Goal: Task Accomplishment & Management: Manage account settings

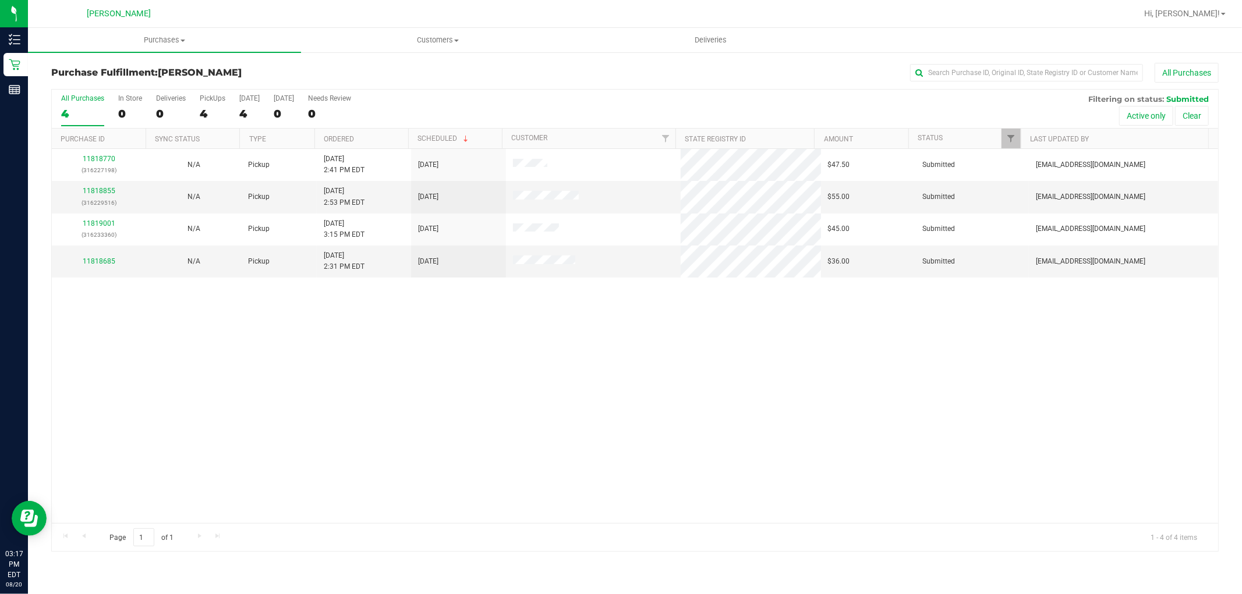
click at [708, 449] on div "11818770 (316227198) N/A Pickup [DATE] 2:41 PM EDT 8/20/2025 $47.50 Submitted […" at bounding box center [635, 336] width 1166 height 374
click at [488, 322] on div "11818770 (316227198) N/A Pickup [DATE] 2:41 PM EDT 8/20/2025 $47.50 Submitted […" at bounding box center [635, 336] width 1166 height 374
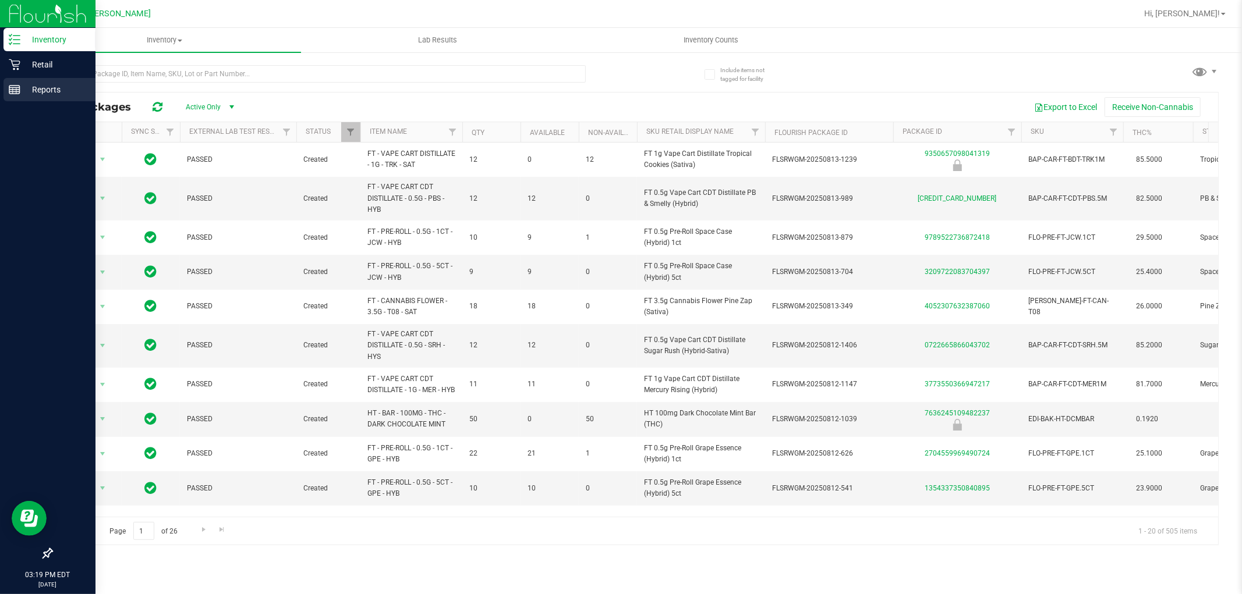
click at [15, 93] on icon at bounding box center [15, 90] width 12 height 12
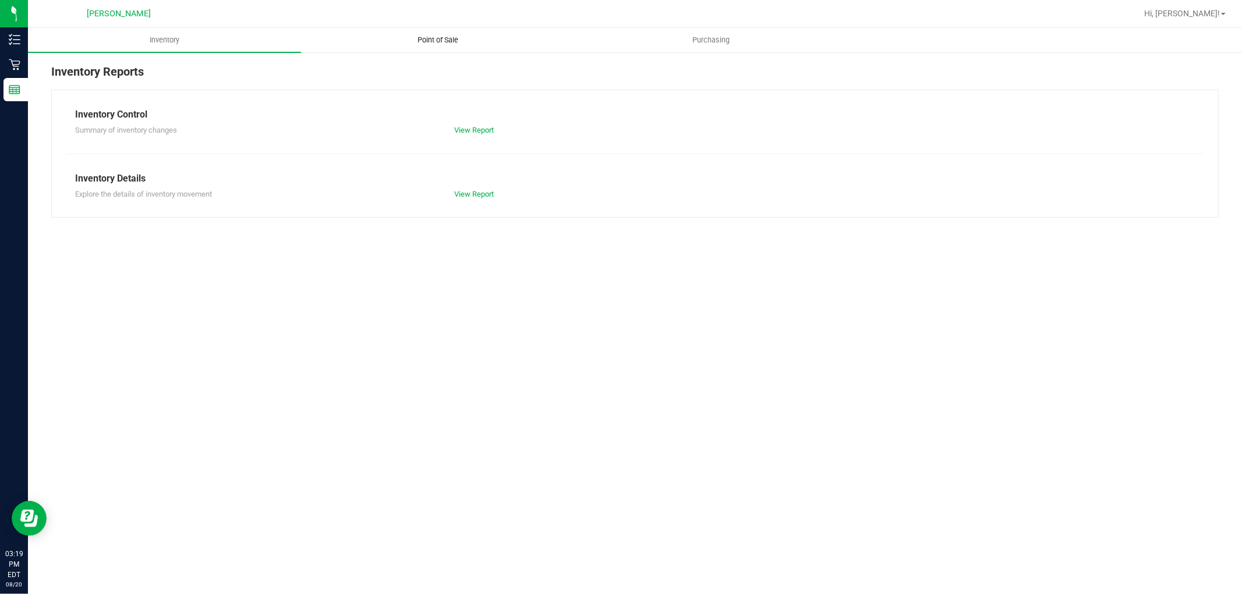
click at [444, 45] on uib-tab-heading "Point of Sale" at bounding box center [438, 40] width 272 height 23
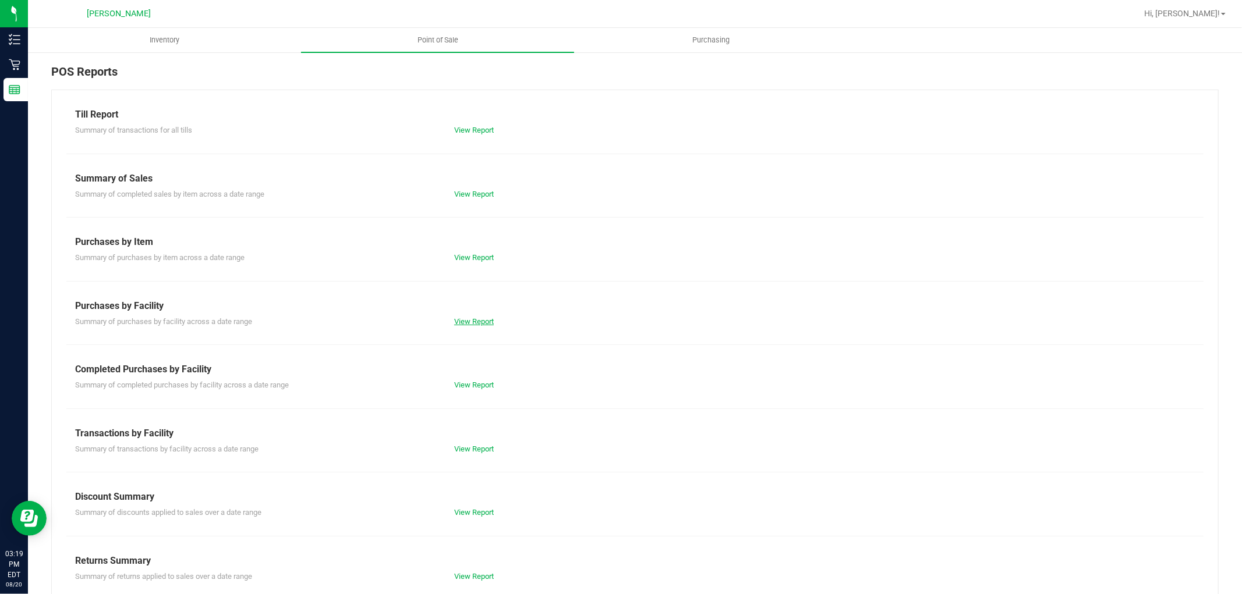
click at [476, 321] on link "View Report" at bounding box center [474, 321] width 40 height 9
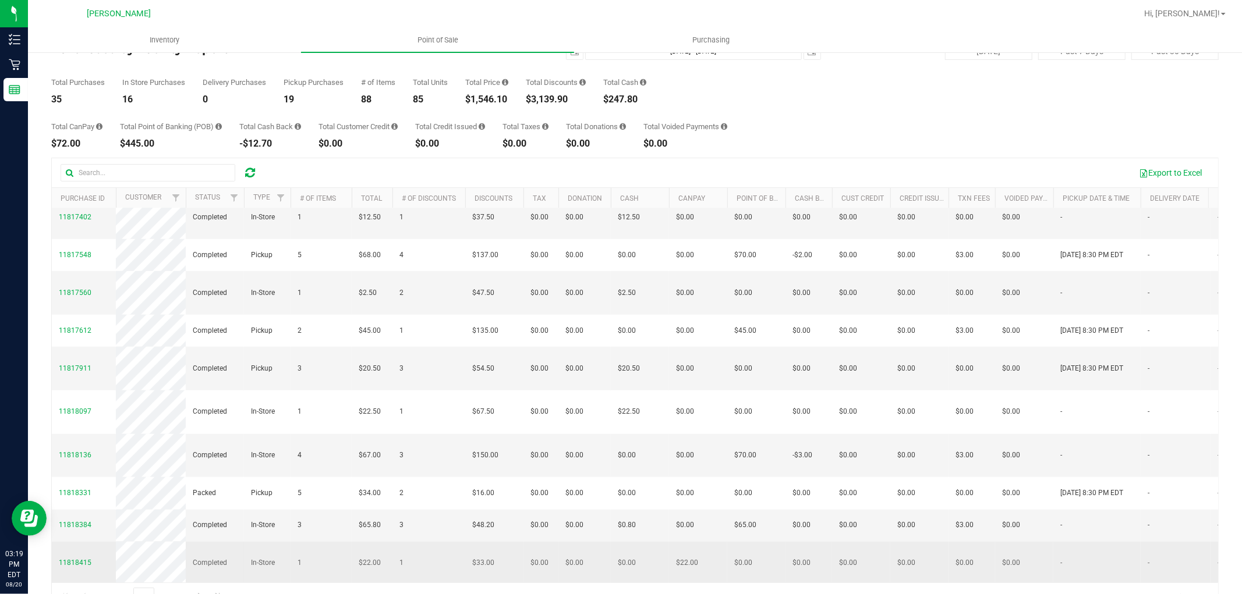
scroll to position [65, 0]
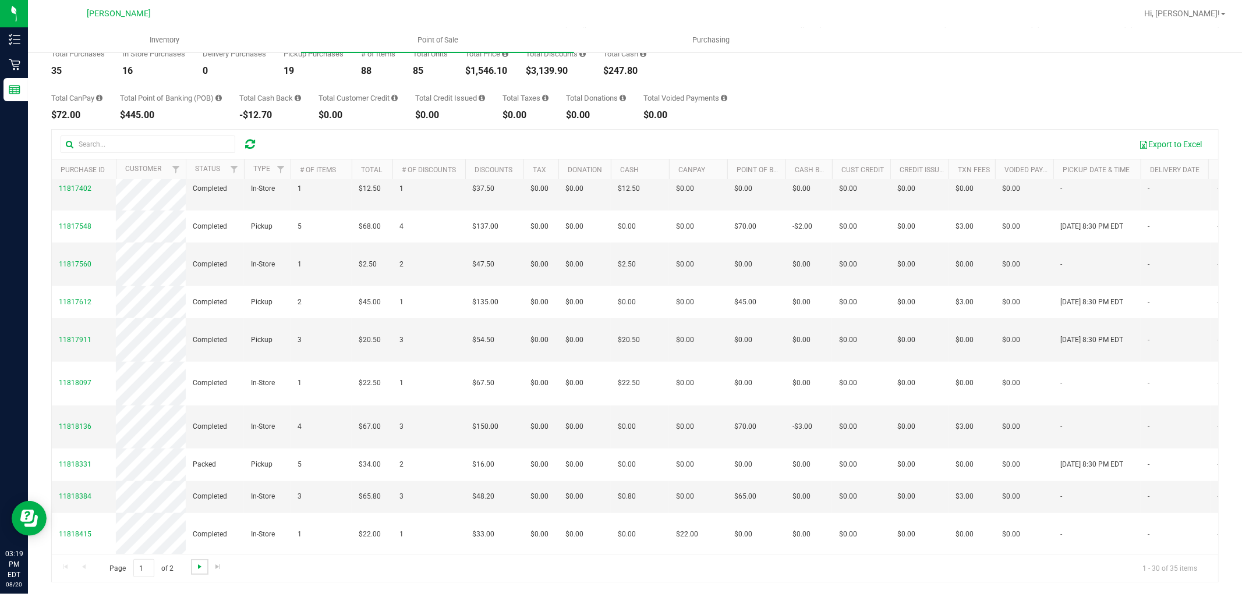
click at [202, 566] on span "Go to the next page" at bounding box center [199, 566] width 9 height 9
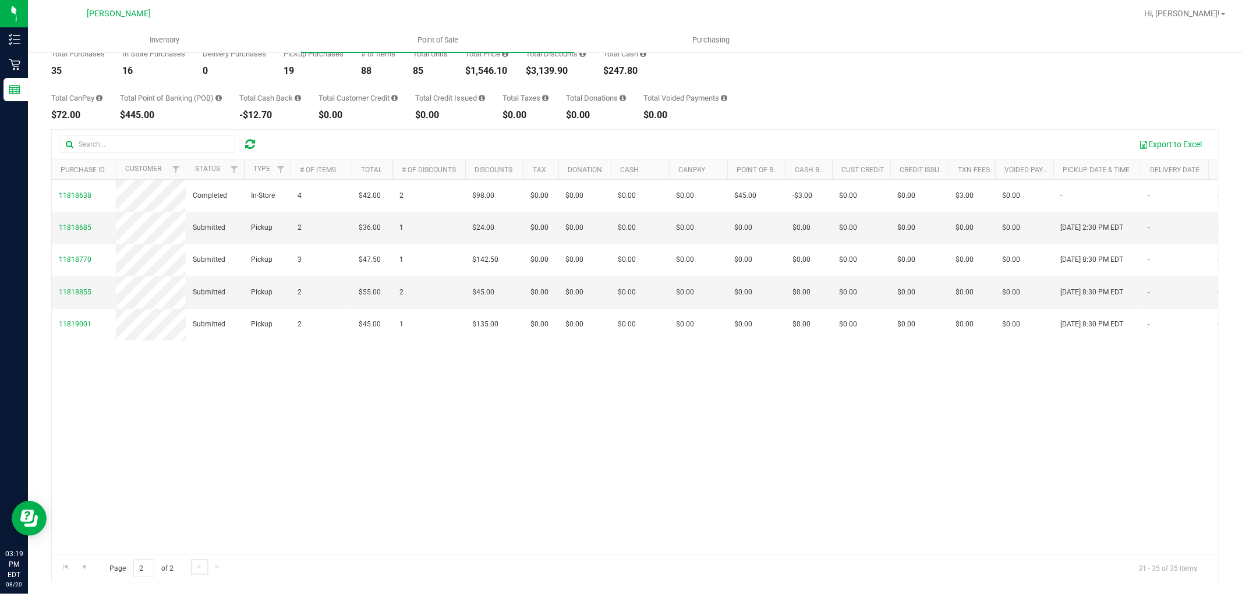
scroll to position [0, 0]
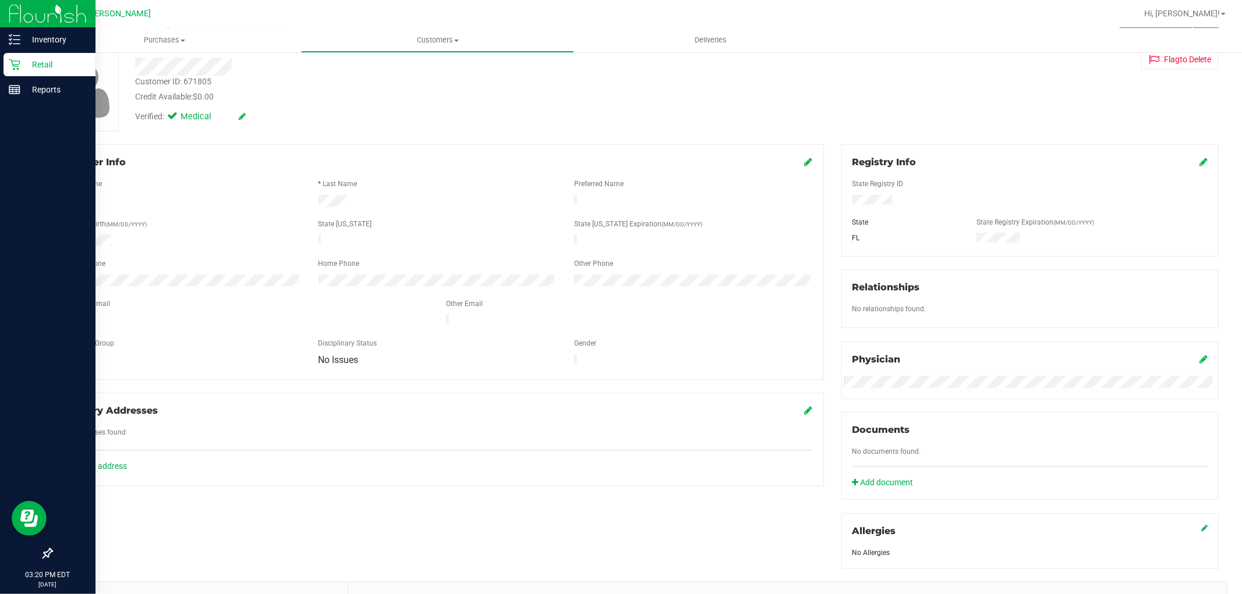
click at [9, 68] on icon at bounding box center [15, 65] width 12 height 12
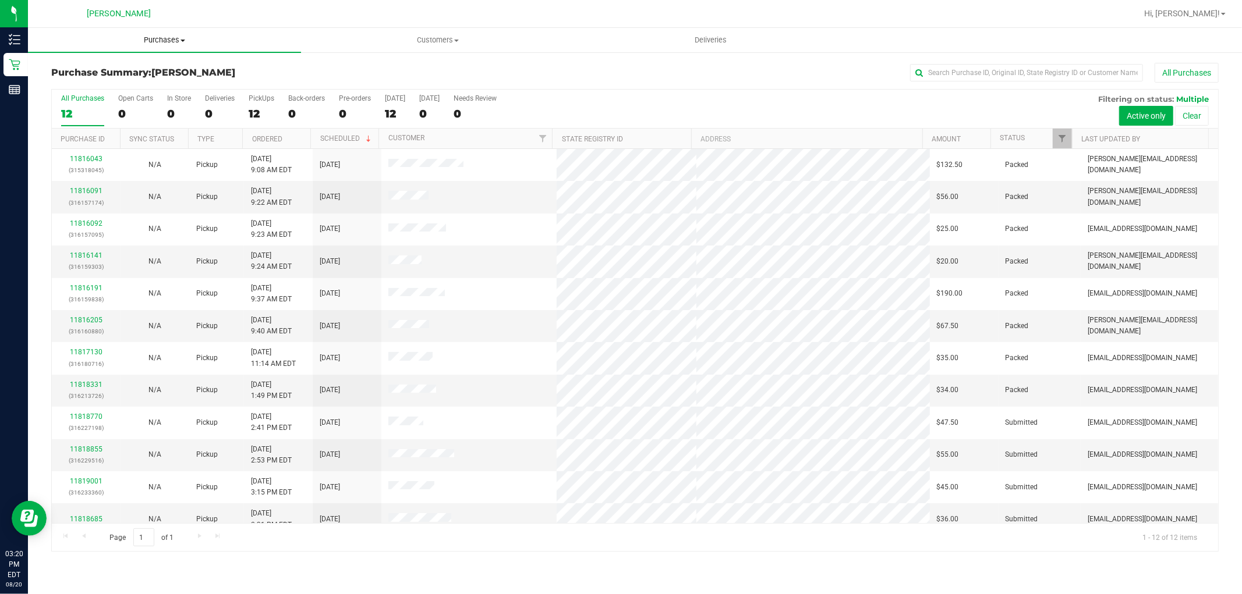
click at [186, 35] on span "Purchases" at bounding box center [164, 40] width 273 height 10
click at [173, 83] on li "Fulfillment" at bounding box center [164, 84] width 273 height 14
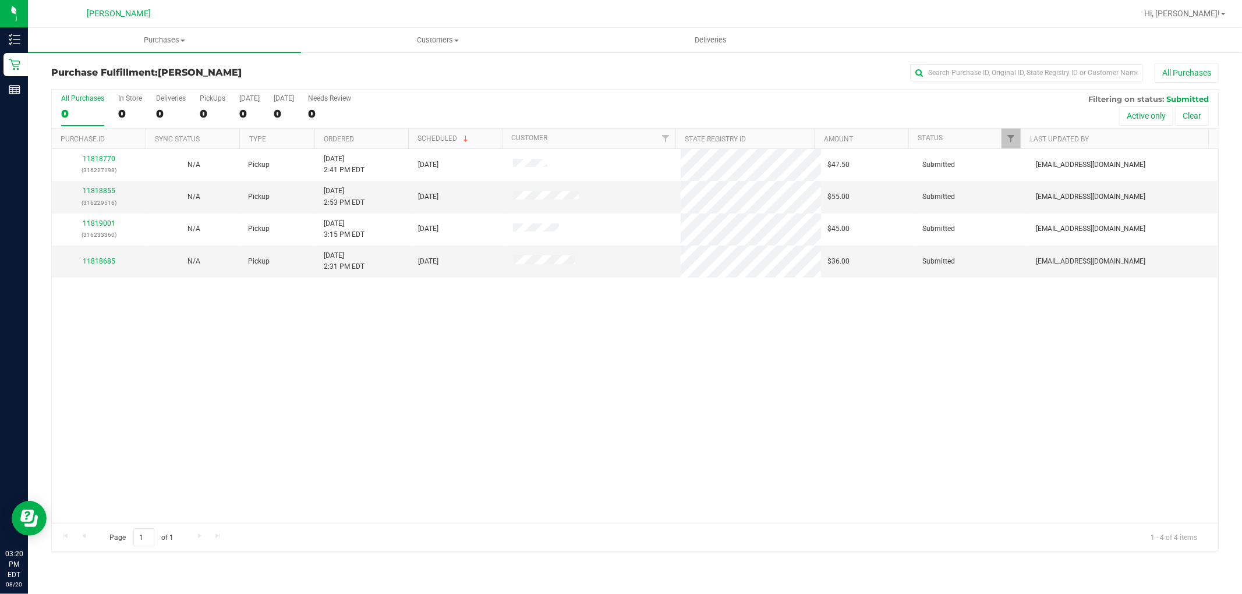
click at [461, 403] on div "11818770 (316227198) N/A Pickup [DATE] 2:41 PM EDT 8/20/2025 $47.50 Submitted […" at bounding box center [635, 336] width 1166 height 374
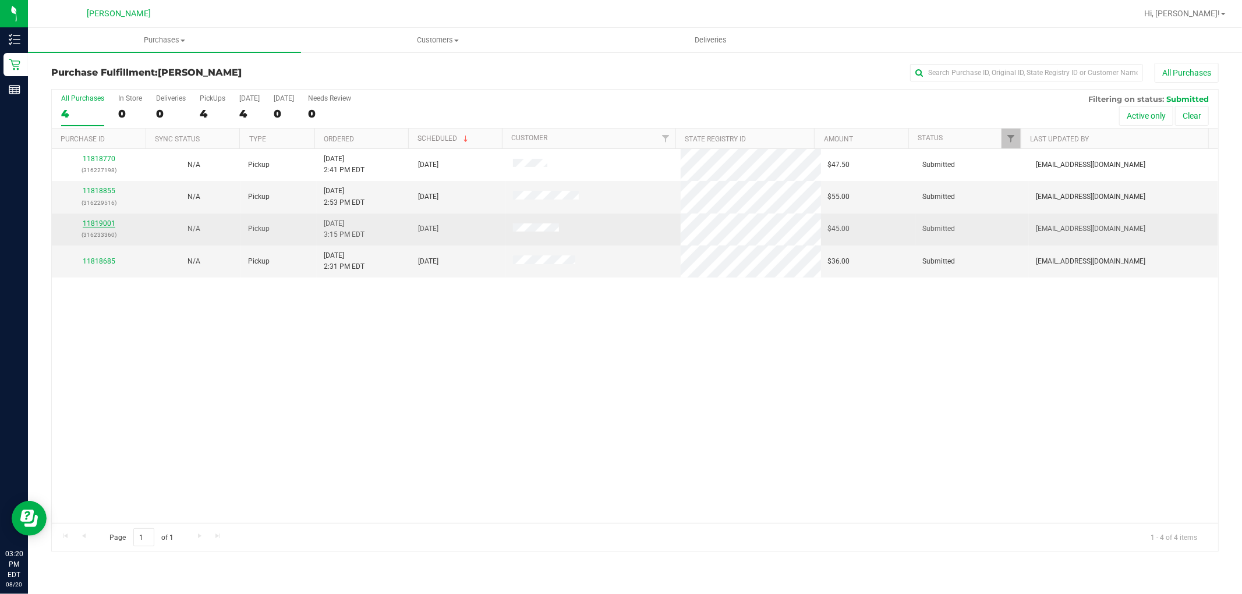
click at [91, 220] on link "11819001" at bounding box center [99, 223] width 33 height 8
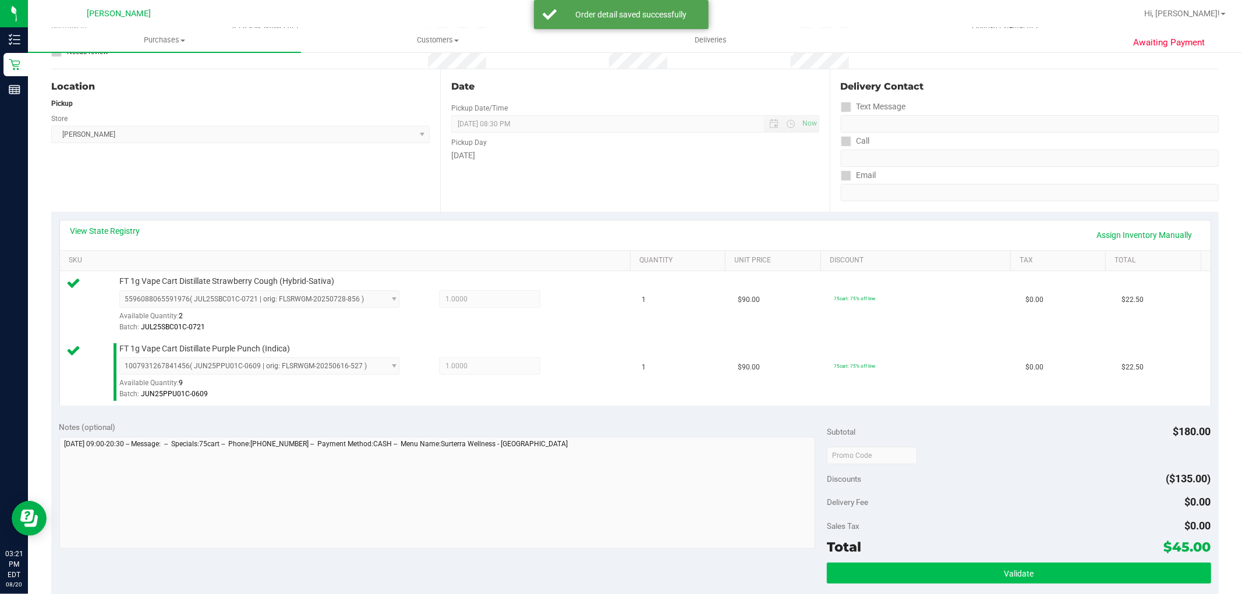
scroll to position [258, 0]
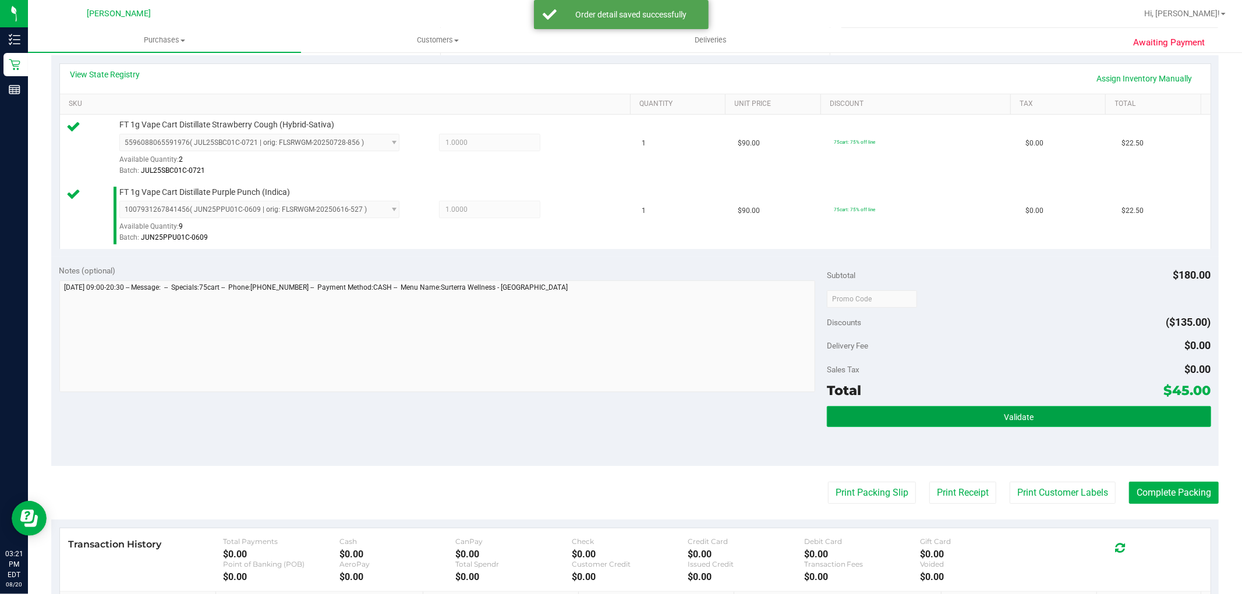
click at [1005, 415] on span "Validate" at bounding box center [1018, 417] width 30 height 9
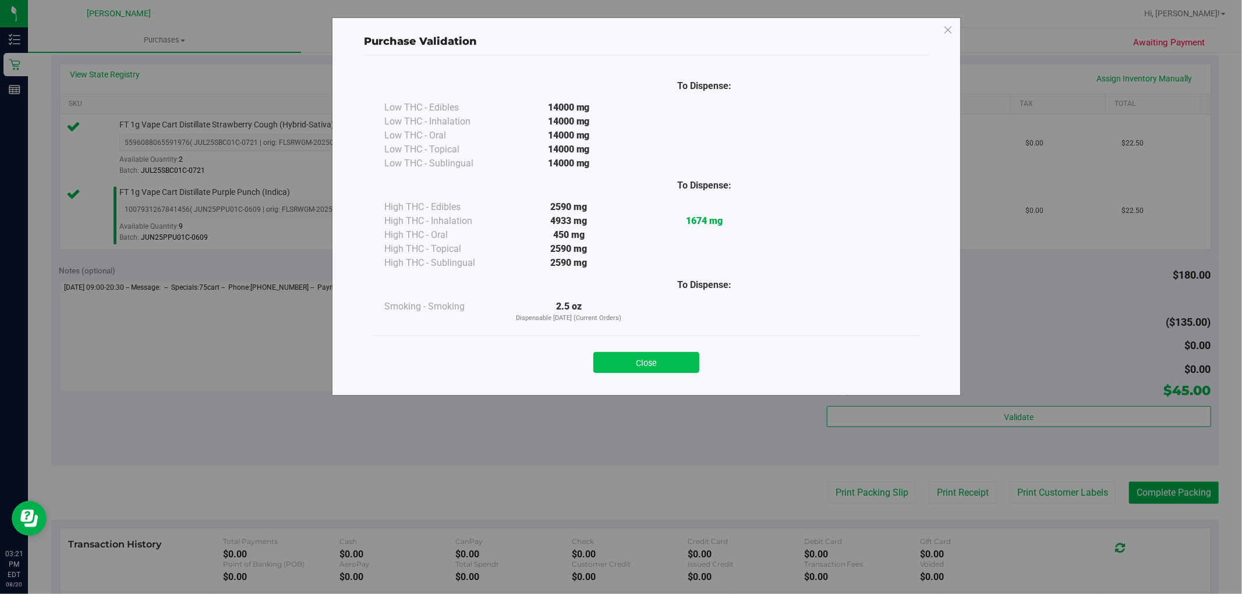
click at [620, 352] on button "Close" at bounding box center [646, 362] width 106 height 21
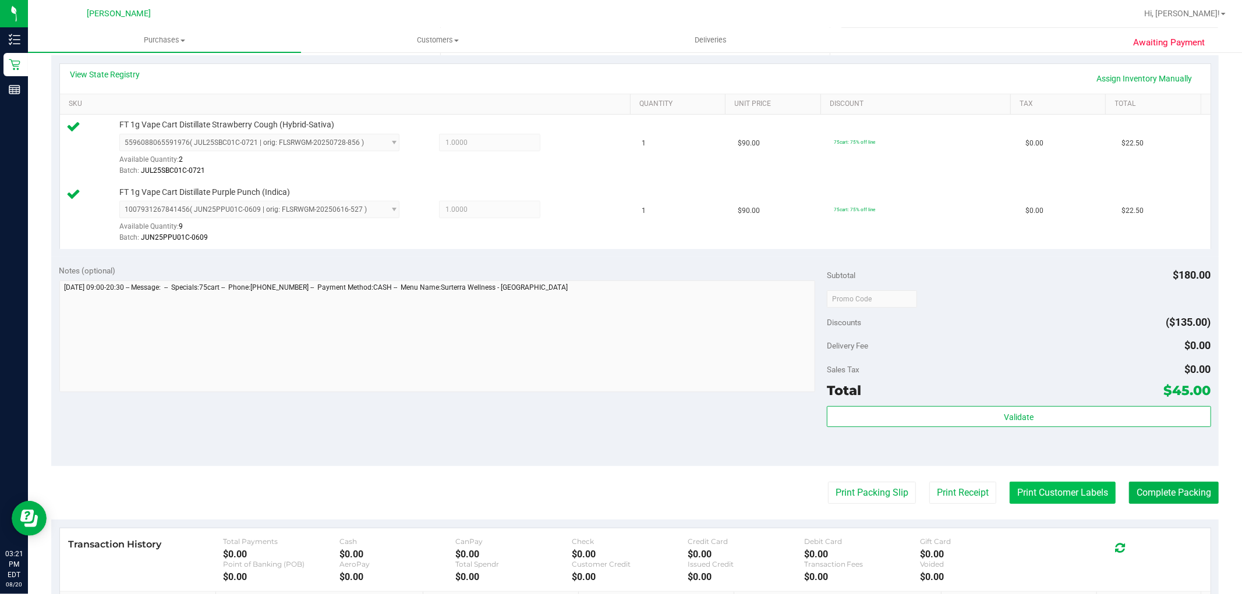
click at [1048, 485] on button "Print Customer Labels" at bounding box center [1062, 493] width 106 height 22
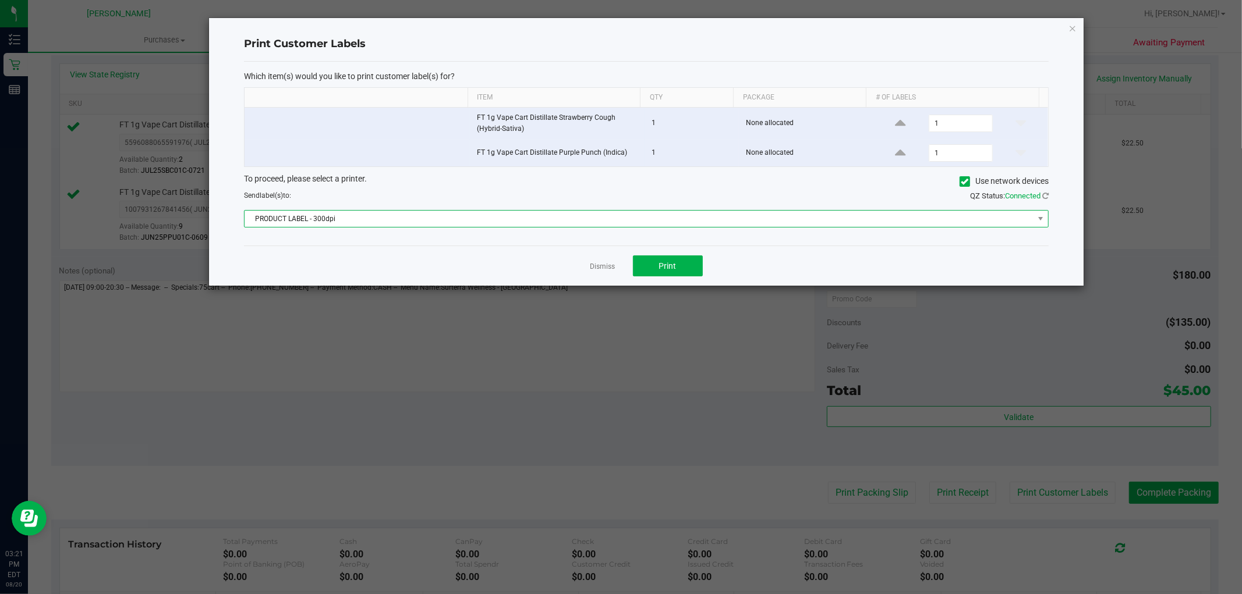
click at [632, 218] on span "PRODUCT LABEL - 300dpi" at bounding box center [638, 219] width 789 height 16
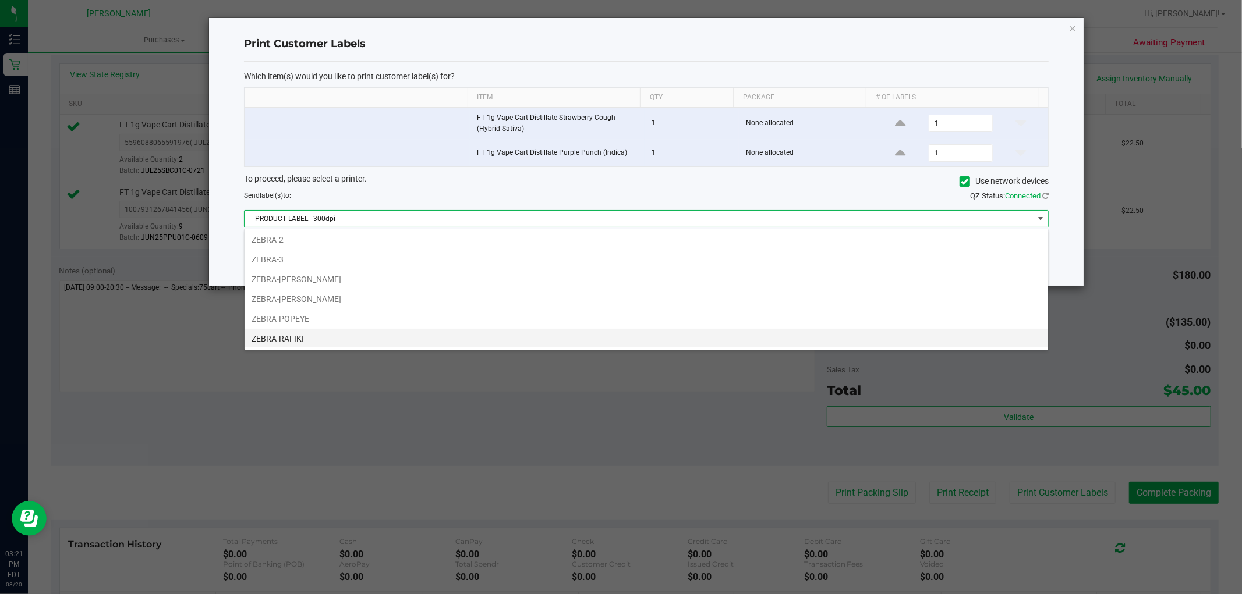
scroll to position [62, 0]
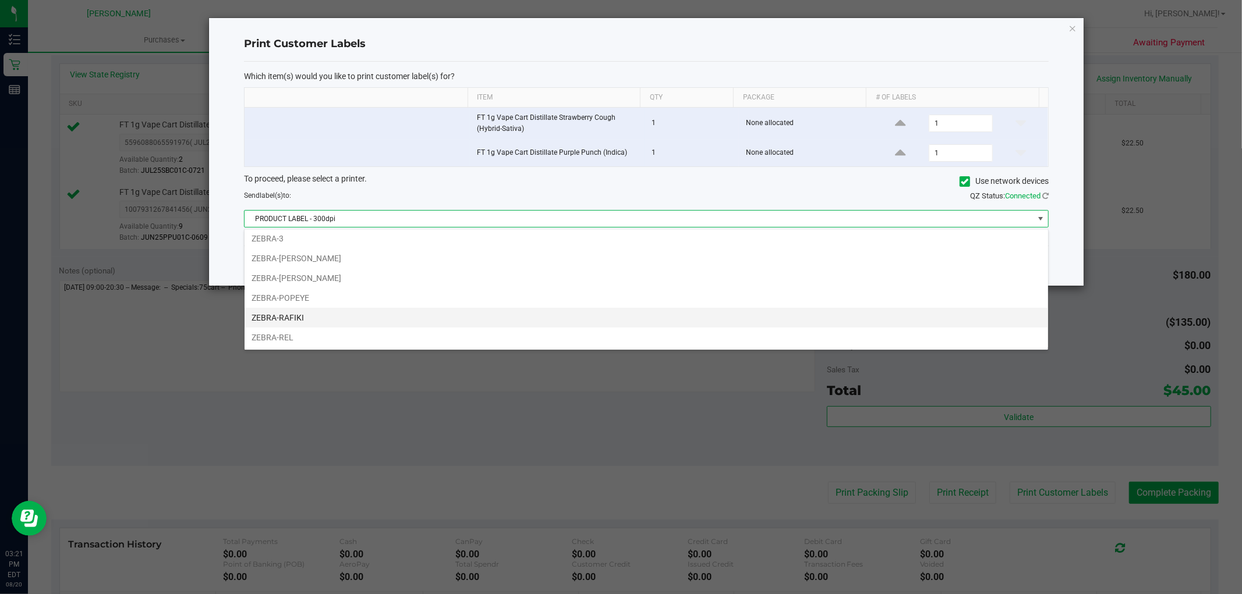
click at [318, 318] on li "ZEBRA-RAFIKI" at bounding box center [645, 318] width 803 height 20
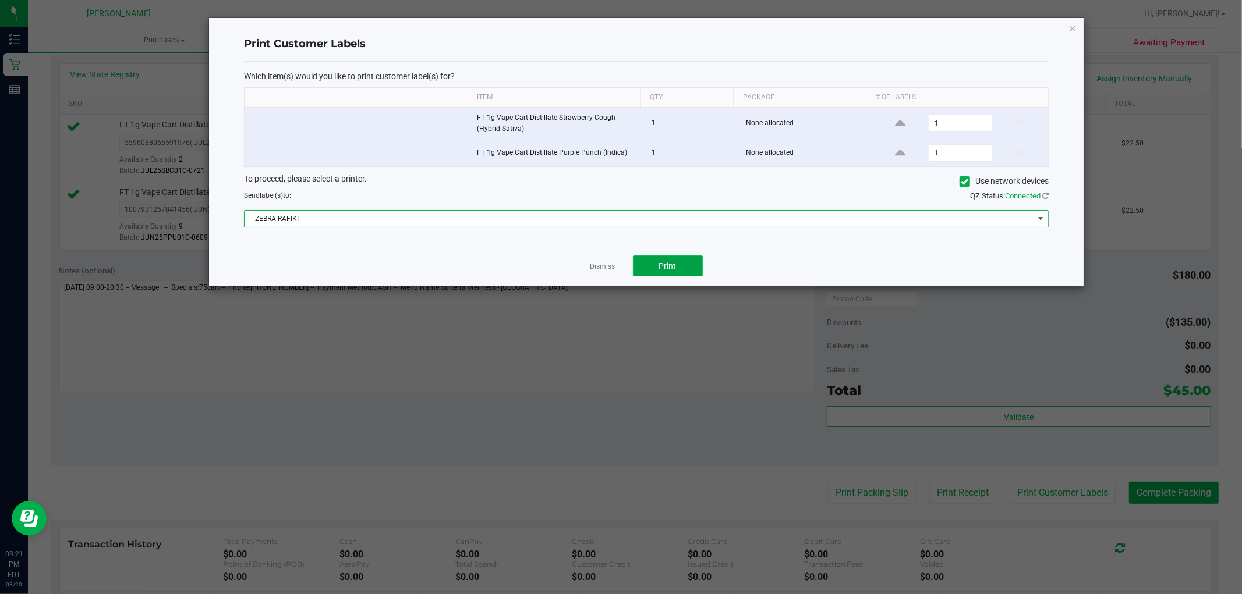
click at [668, 264] on span "Print" at bounding box center [667, 265] width 17 height 9
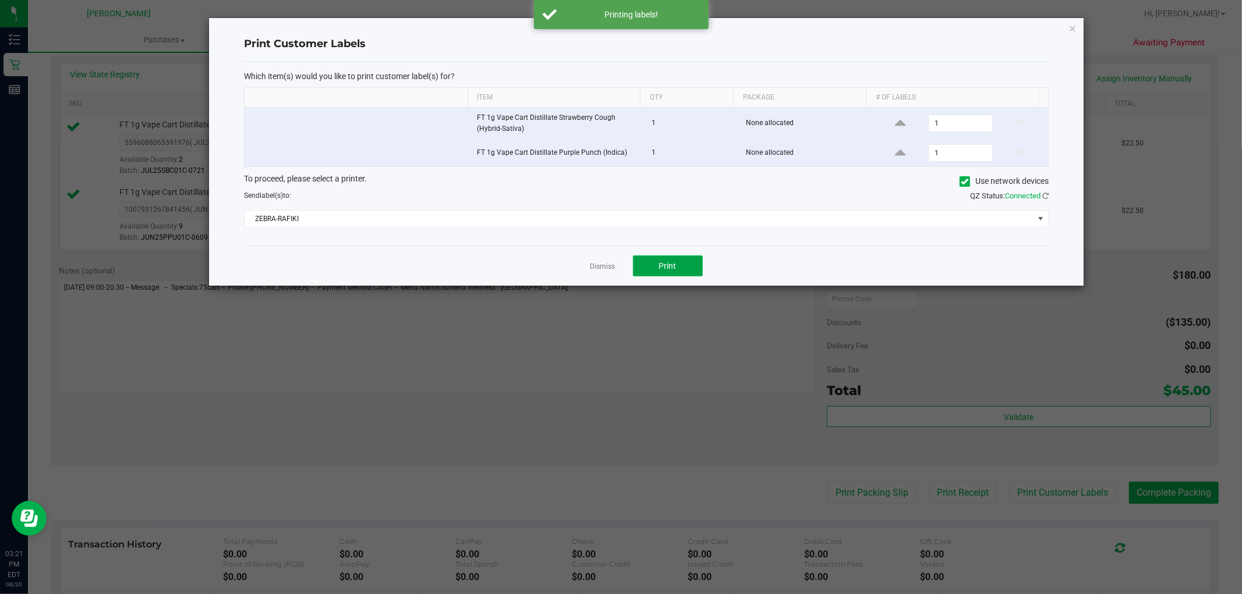
click at [658, 268] on button "Print" at bounding box center [668, 266] width 70 height 21
click at [662, 268] on span "Print" at bounding box center [667, 265] width 17 height 9
click at [673, 263] on span "Print" at bounding box center [667, 265] width 17 height 9
click at [682, 270] on button "Print" at bounding box center [668, 266] width 70 height 21
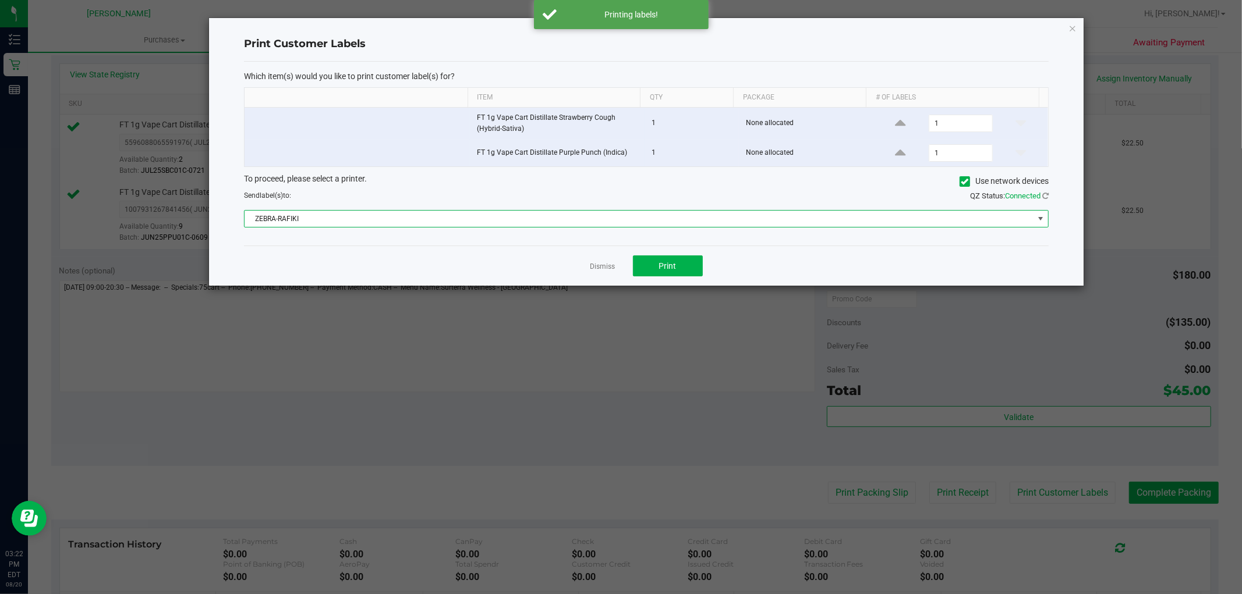
click at [582, 220] on span "ZEBRA-RAFIKI" at bounding box center [638, 219] width 789 height 16
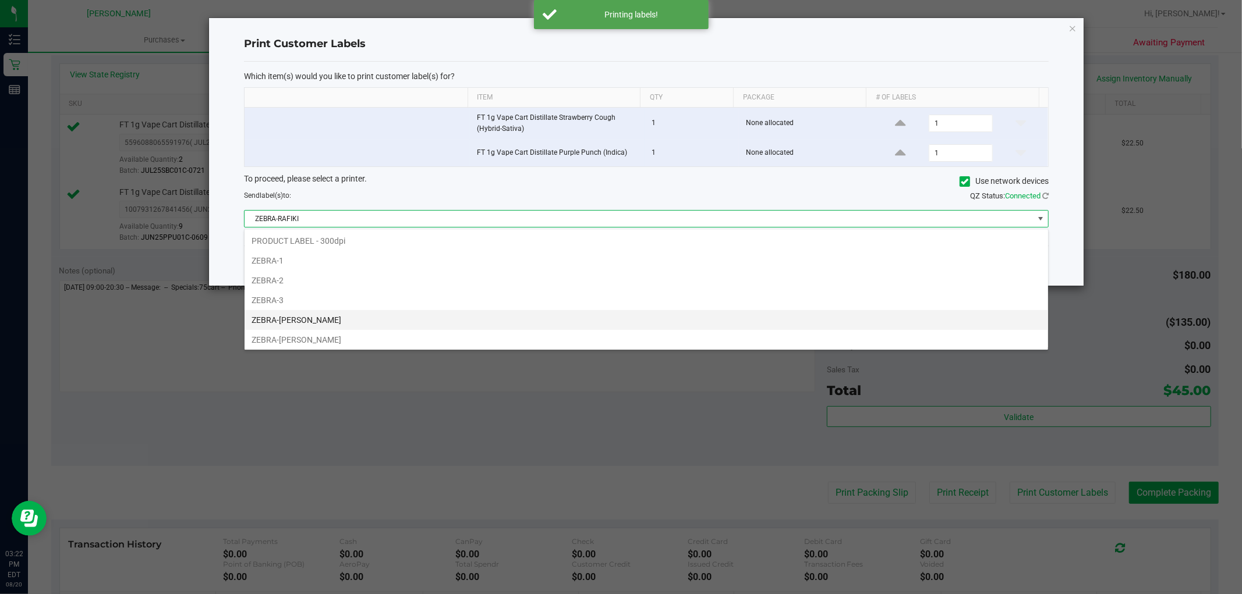
scroll to position [17, 804]
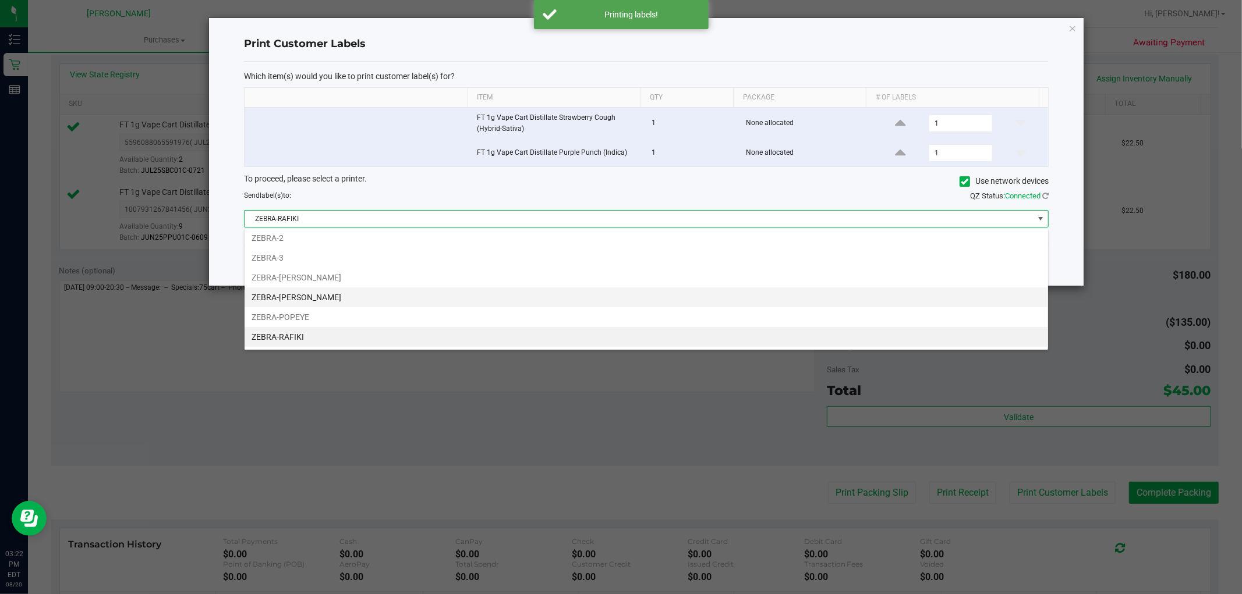
click at [296, 304] on li "ZEBRA-[PERSON_NAME]" at bounding box center [645, 298] width 803 height 20
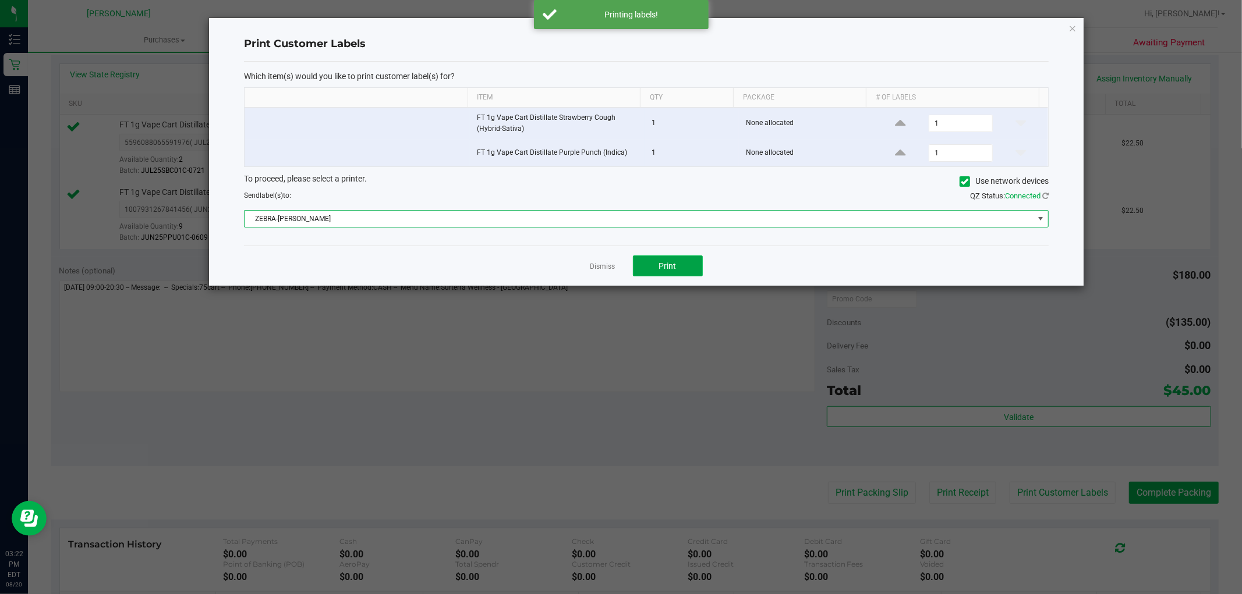
click at [690, 268] on button "Print" at bounding box center [668, 266] width 70 height 21
click at [381, 222] on span "ZEBRA-[PERSON_NAME]" at bounding box center [638, 219] width 789 height 16
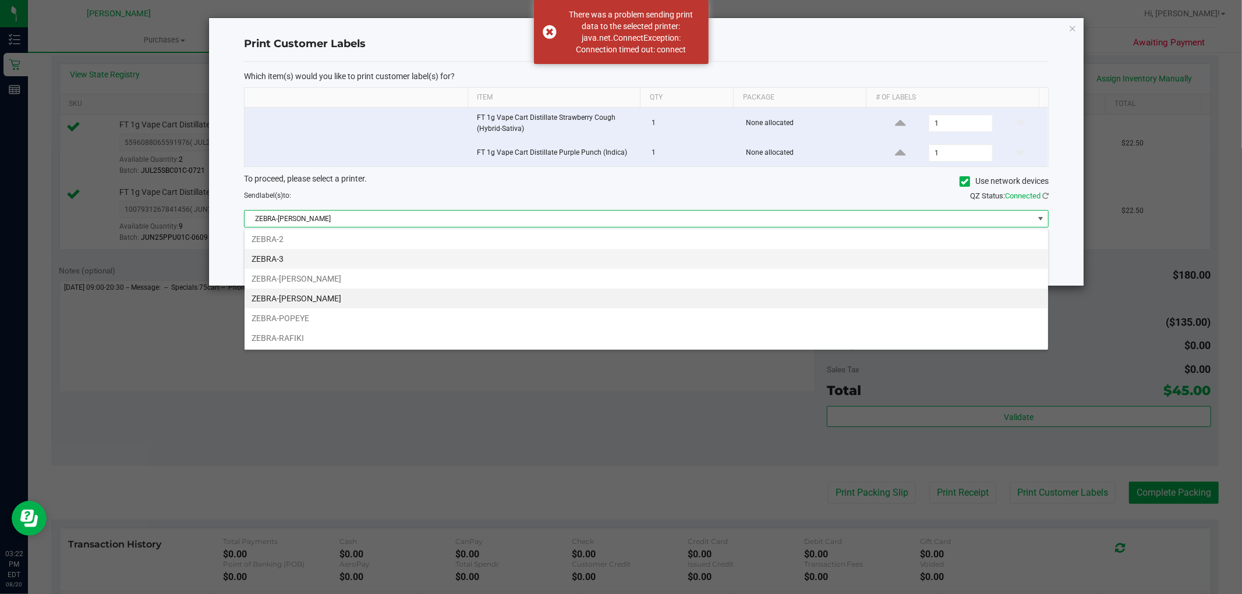
scroll to position [62, 0]
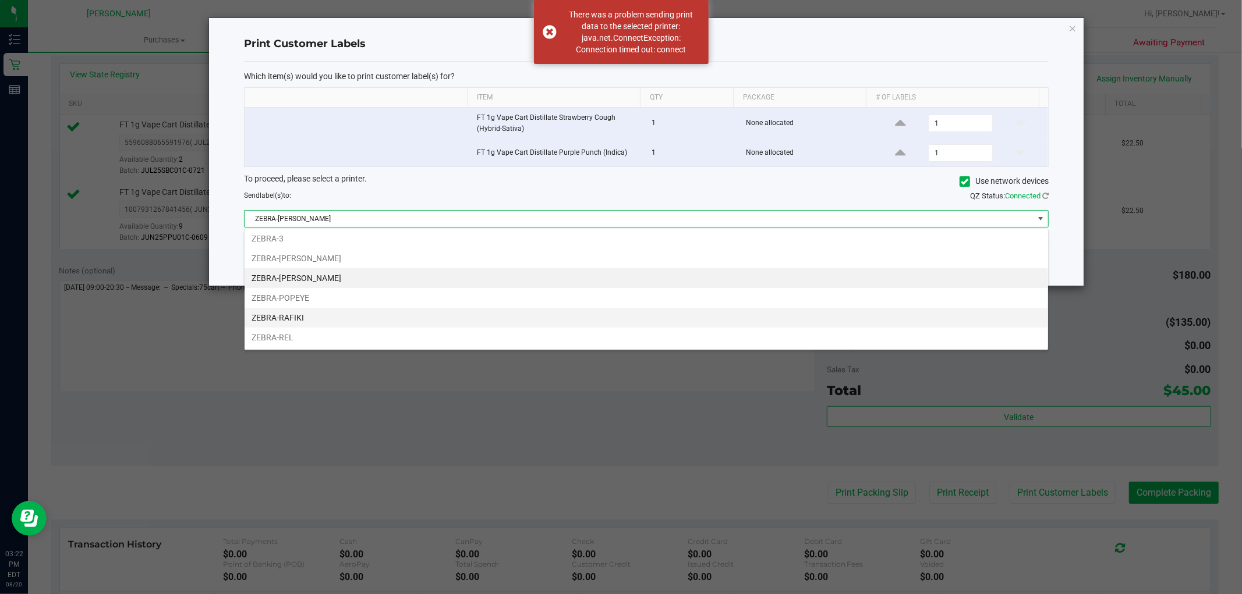
click at [311, 323] on li "ZEBRA-RAFIKI" at bounding box center [645, 318] width 803 height 20
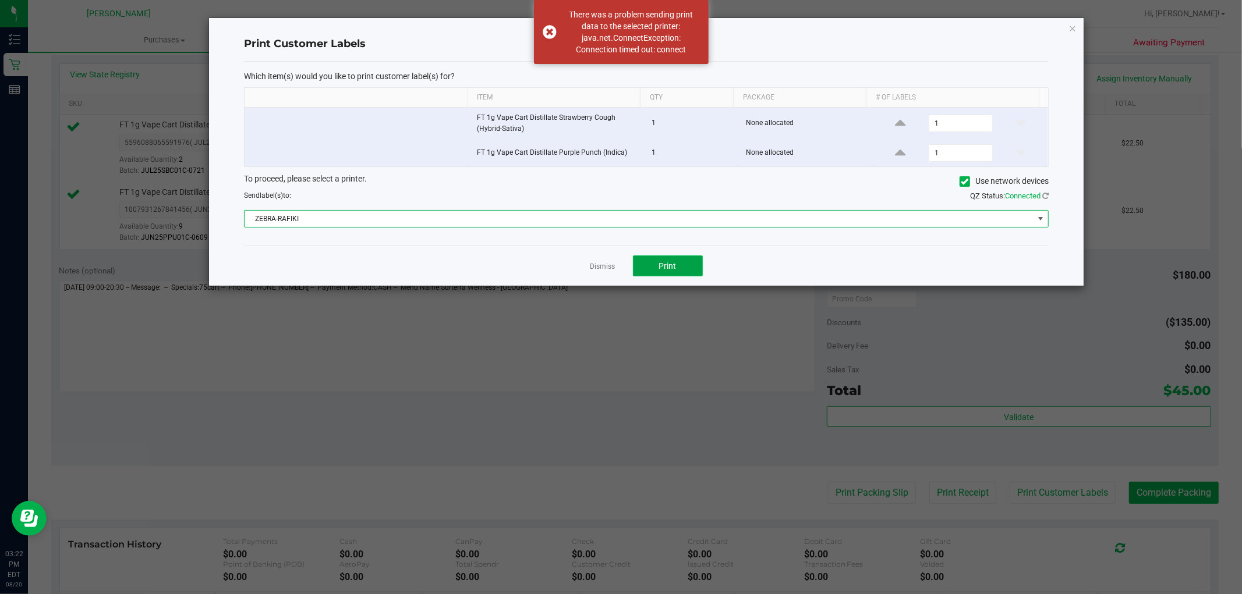
click at [678, 263] on button "Print" at bounding box center [668, 266] width 70 height 21
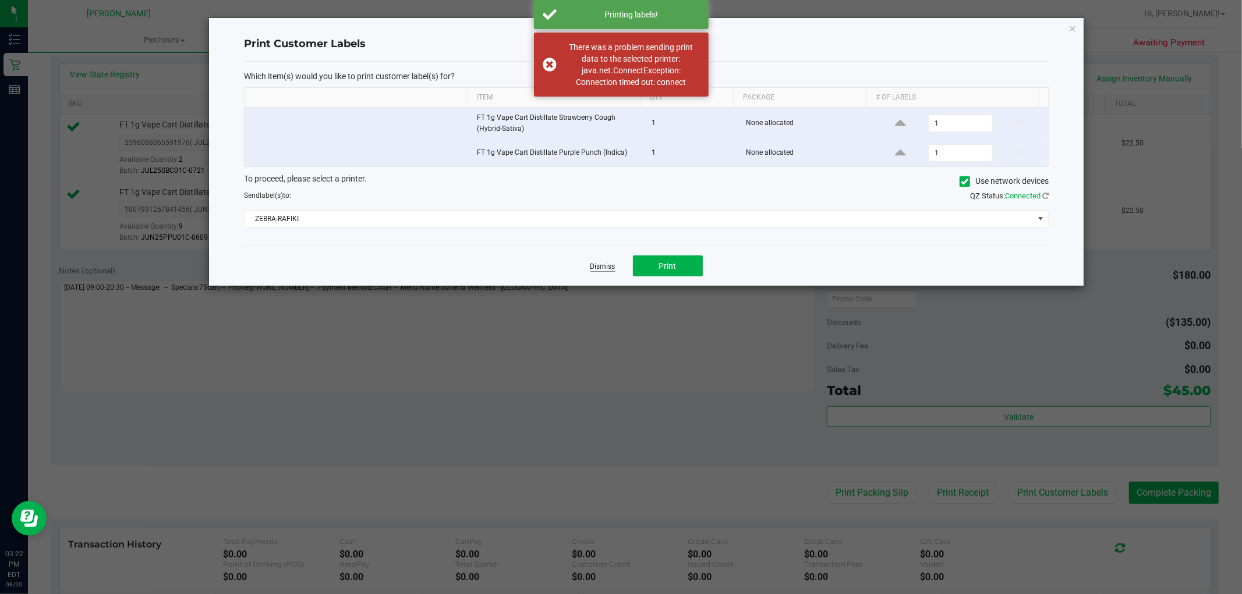
click at [607, 268] on link "Dismiss" at bounding box center [602, 267] width 25 height 10
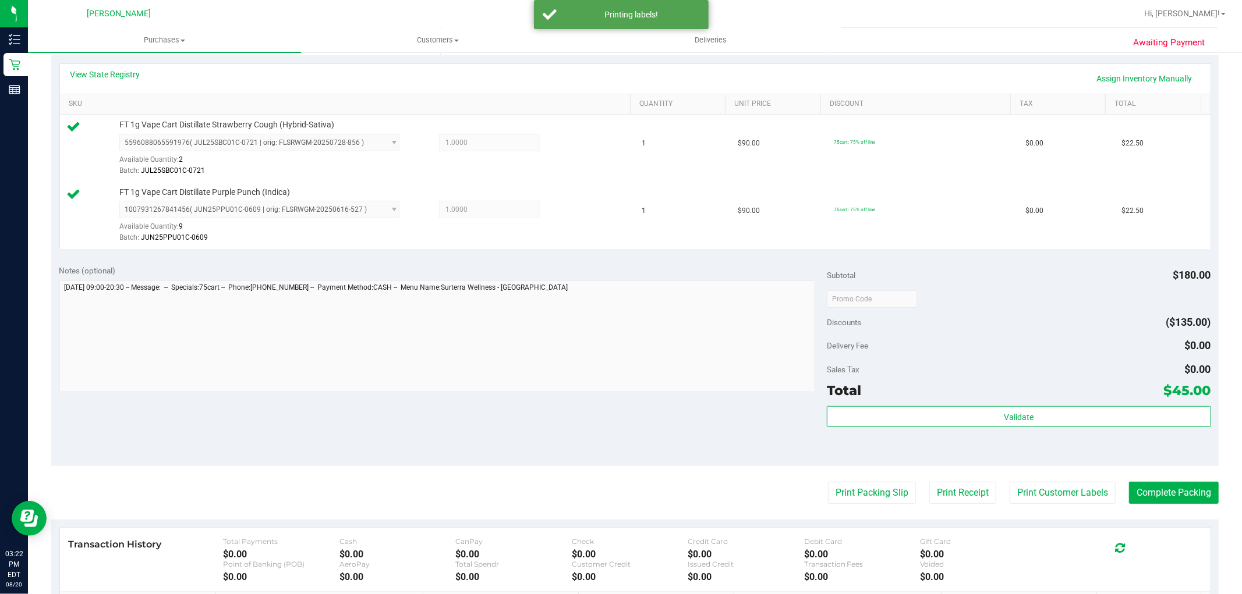
click at [839, 477] on purchase-details "Back Edit Purchase Cancel Purchase View Profile # 11819001 BioTrack ID: - Submi…" at bounding box center [634, 270] width 1167 height 933
click at [852, 482] on purchase-details "Back Edit Purchase Cancel Purchase View Profile # 11819001 BioTrack ID: - Submi…" at bounding box center [634, 270] width 1167 height 933
click at [834, 483] on button "Print Packing Slip" at bounding box center [872, 493] width 88 height 22
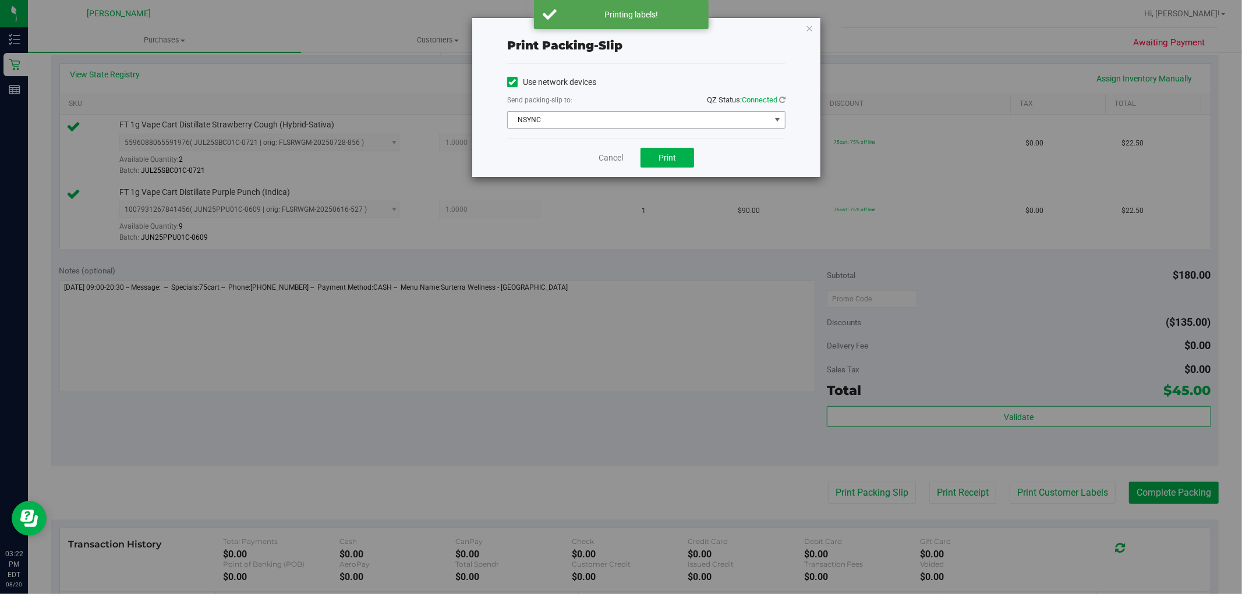
click at [595, 118] on span "NSYNC" at bounding box center [639, 120] width 263 height 16
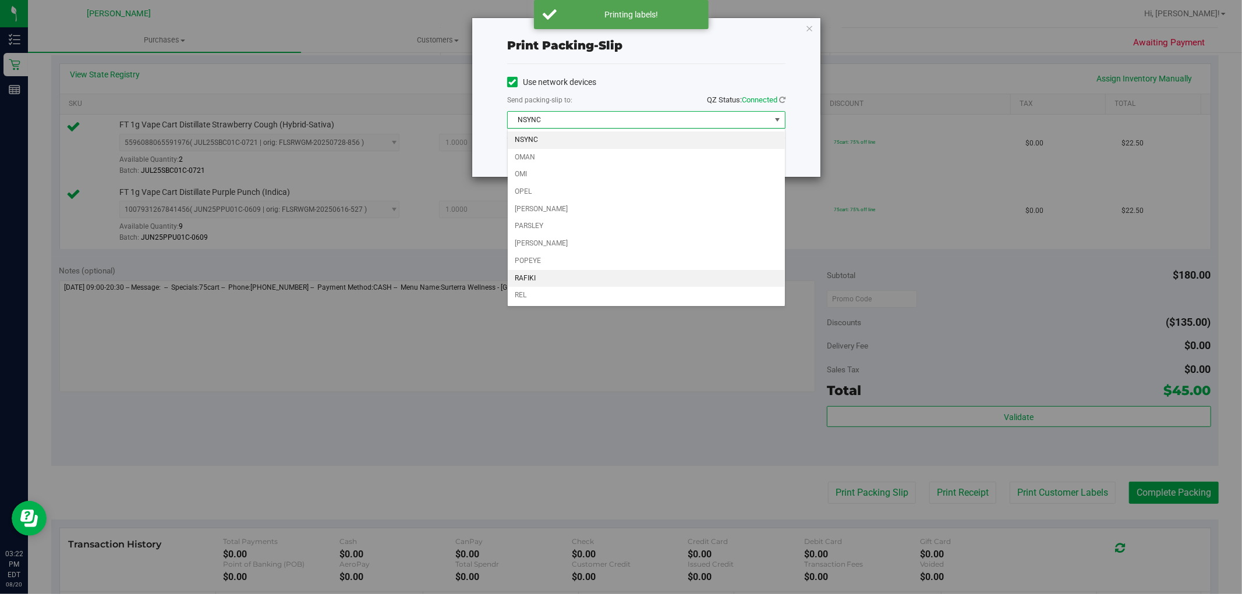
click at [546, 276] on li "RAFIKI" at bounding box center [646, 278] width 277 height 17
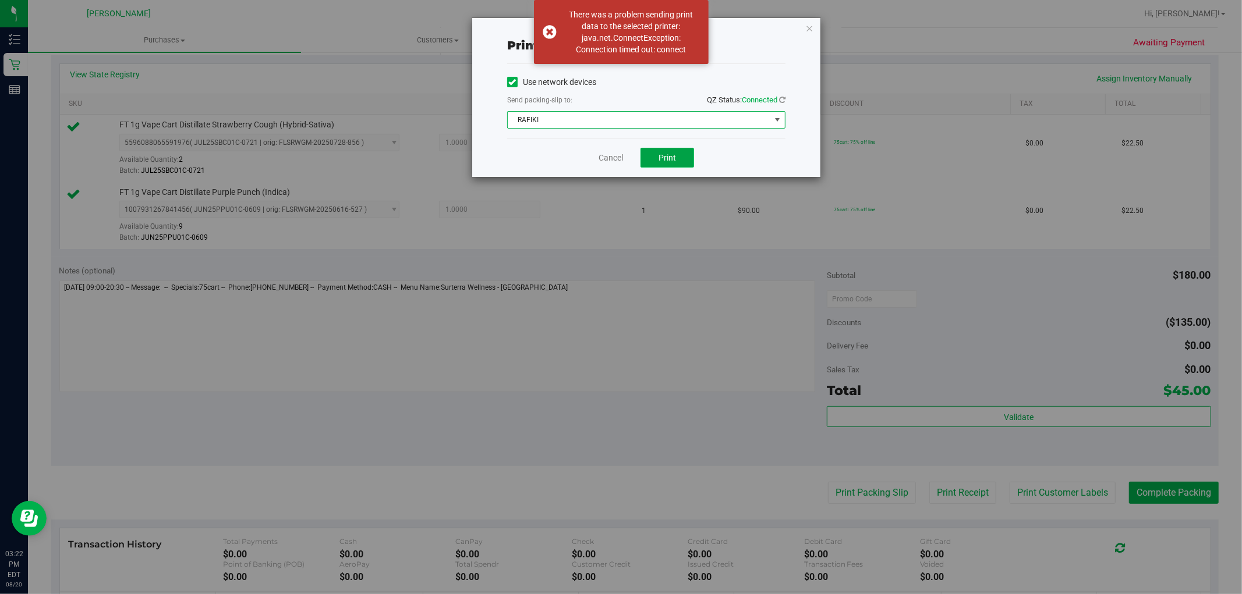
click at [683, 158] on button "Print" at bounding box center [667, 158] width 54 height 20
click at [812, 25] on icon "button" at bounding box center [809, 28] width 8 height 14
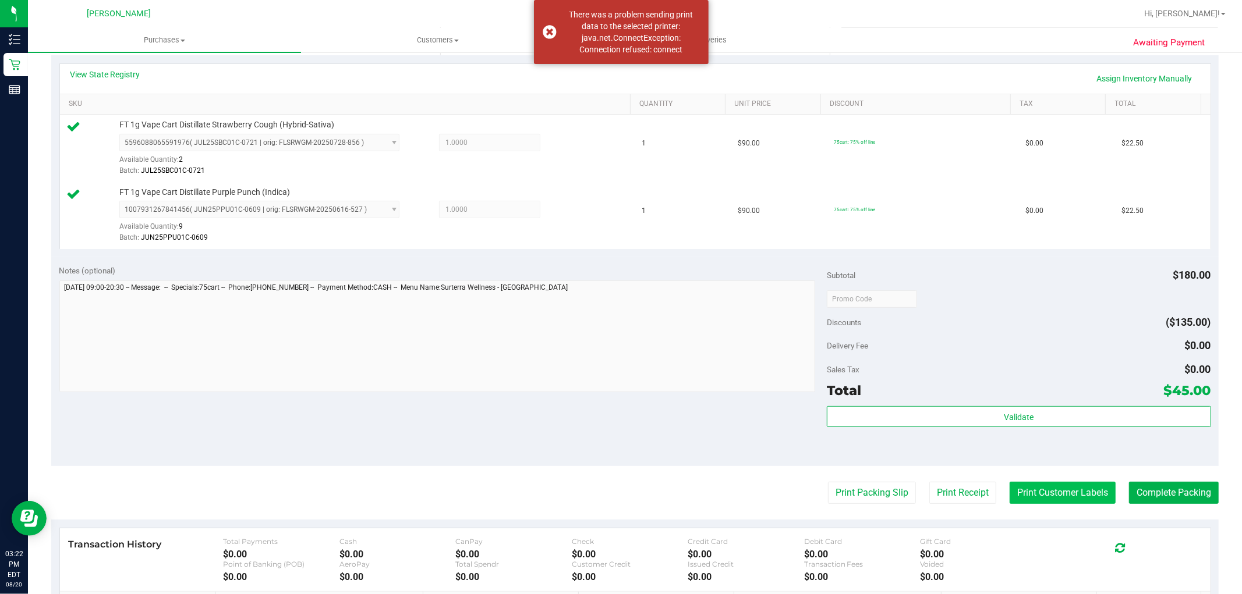
click at [1062, 496] on button "Print Customer Labels" at bounding box center [1062, 493] width 106 height 22
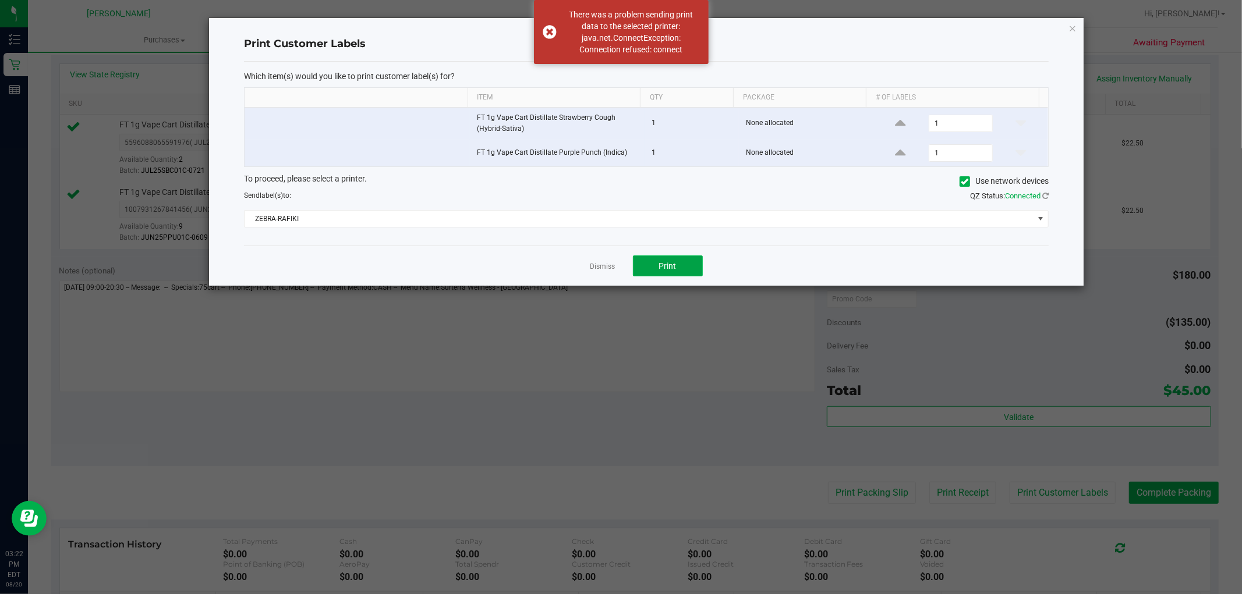
click at [691, 263] on button "Print" at bounding box center [668, 266] width 70 height 21
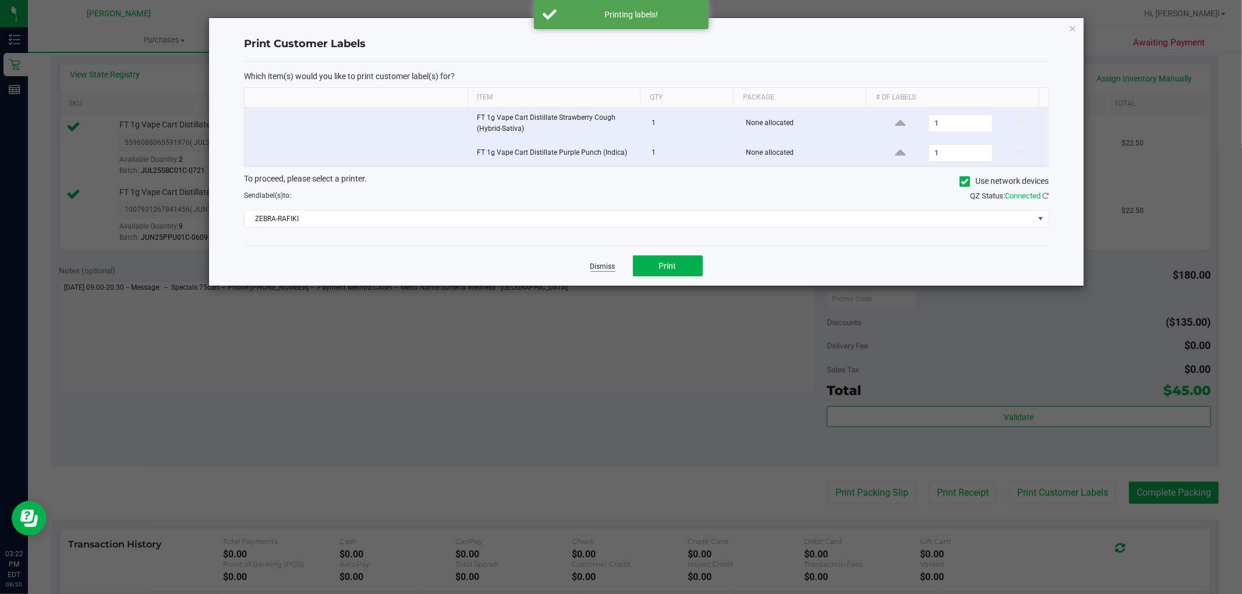
click at [598, 264] on link "Dismiss" at bounding box center [602, 267] width 25 height 10
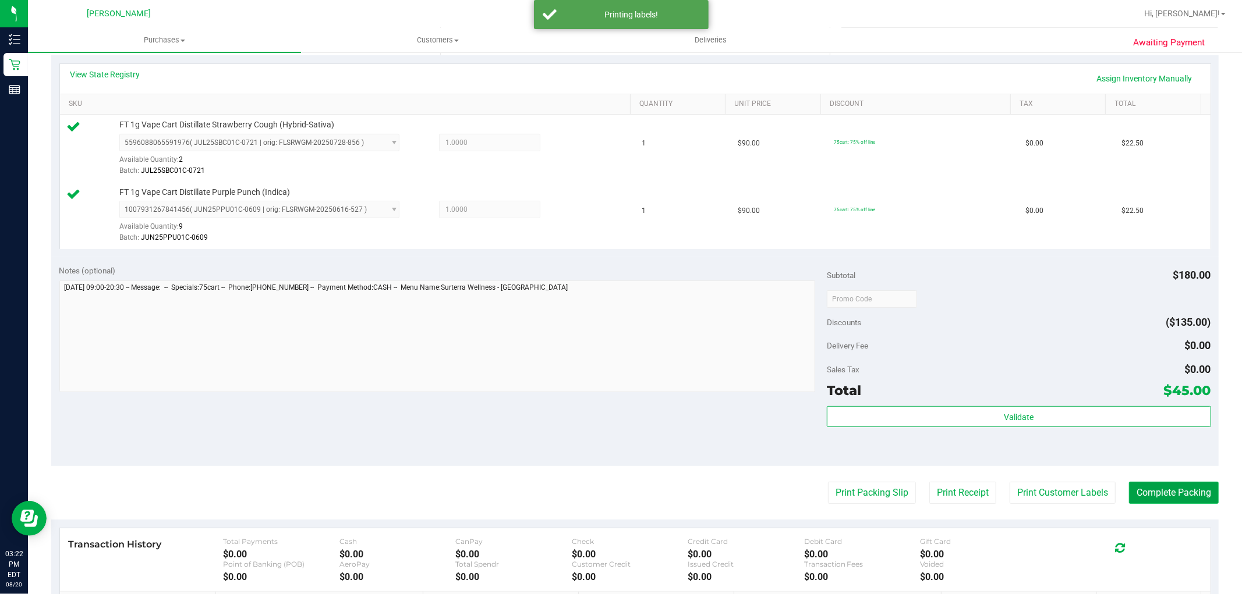
drag, startPoint x: 1143, startPoint y: 487, endPoint x: 1151, endPoint y: 487, distance: 8.1
click at [1150, 487] on button "Complete Packing" at bounding box center [1174, 493] width 90 height 22
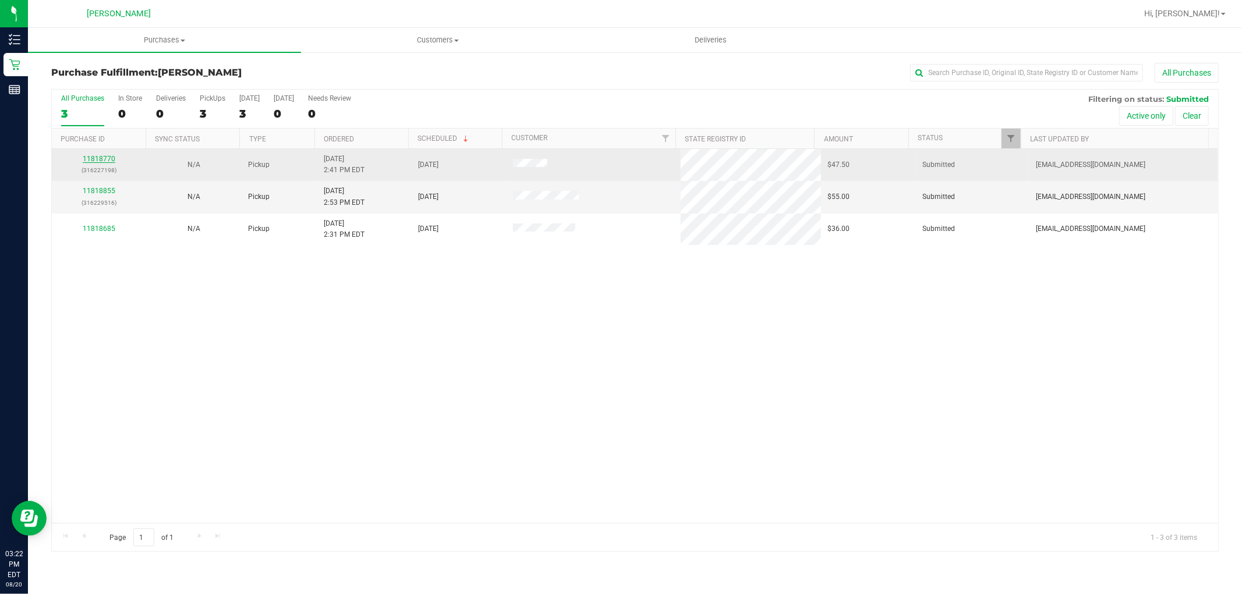
click at [108, 161] on link "11818770" at bounding box center [99, 159] width 33 height 8
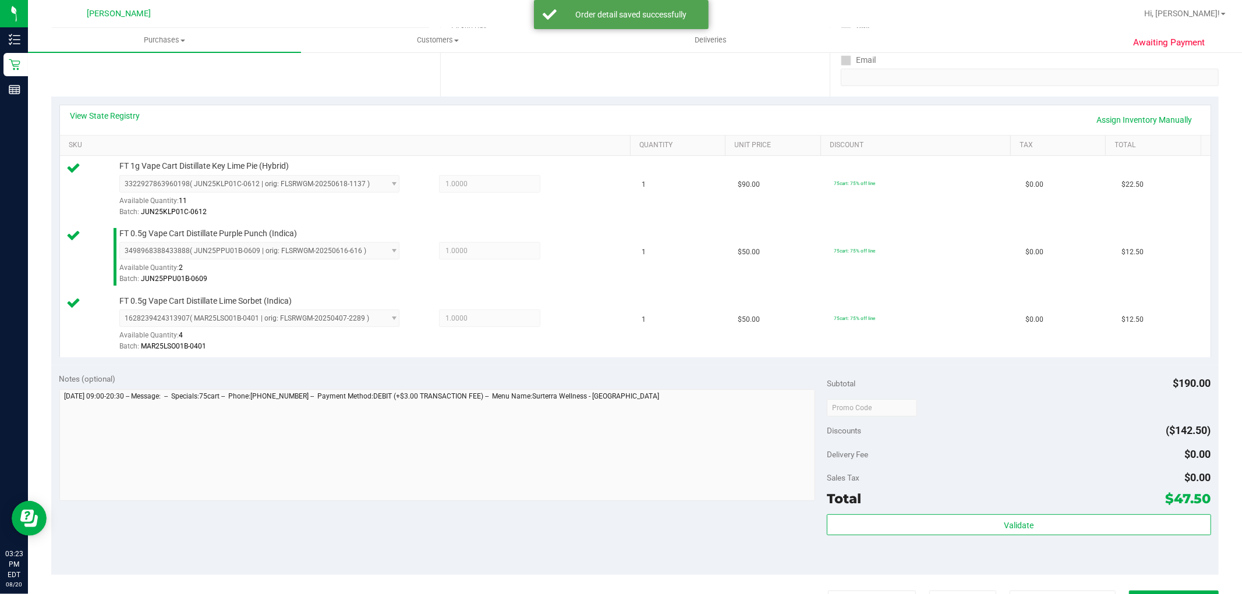
scroll to position [258, 0]
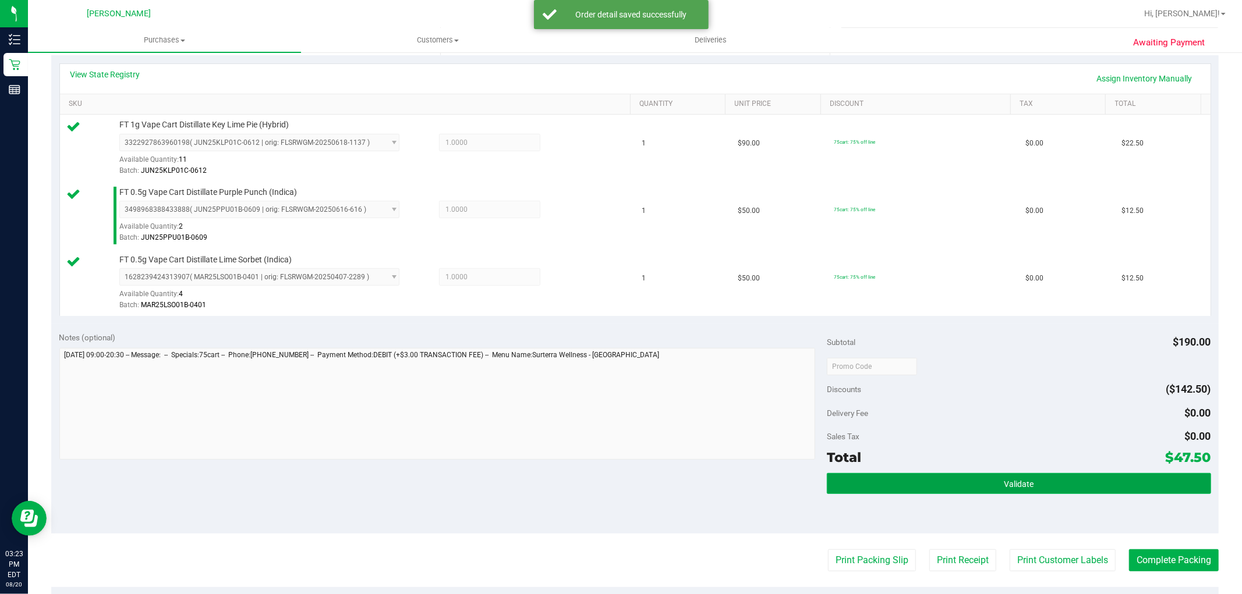
click at [959, 480] on button "Validate" at bounding box center [1019, 483] width 384 height 21
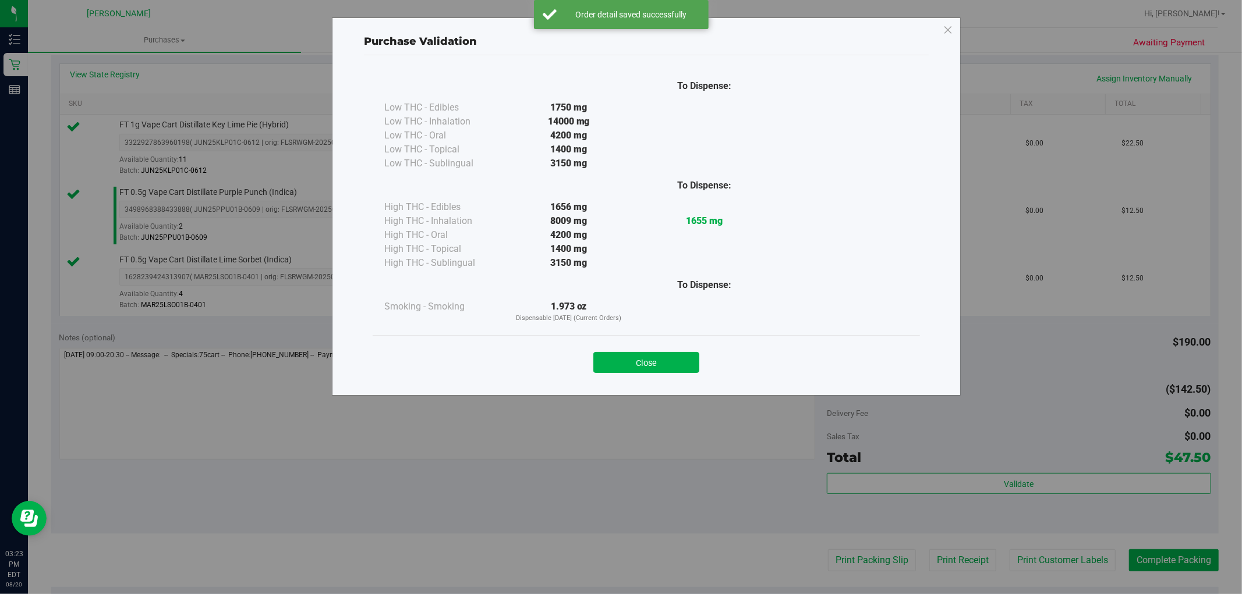
click at [678, 363] on button "Close" at bounding box center [646, 362] width 106 height 21
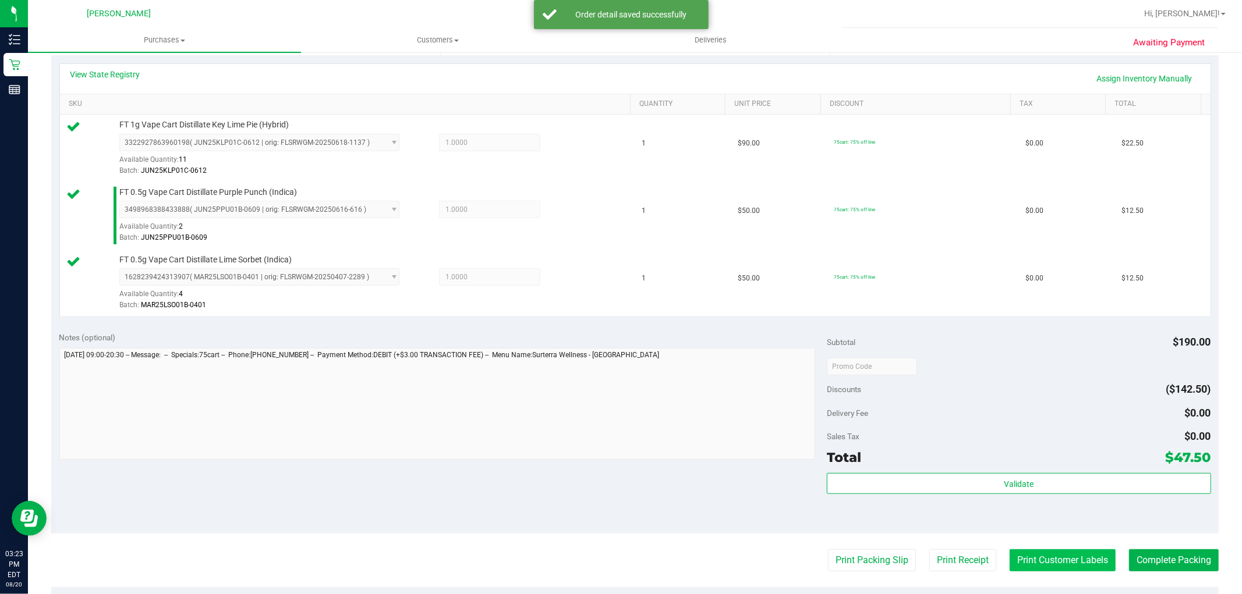
click at [1061, 556] on button "Print Customer Labels" at bounding box center [1062, 560] width 106 height 22
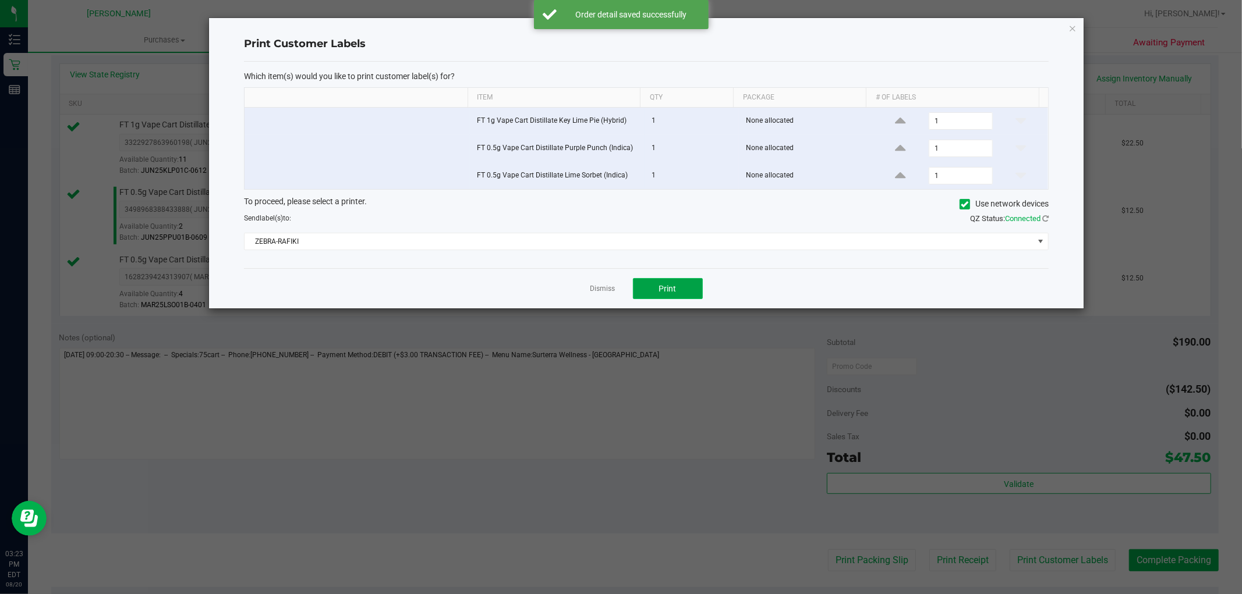
click at [677, 293] on button "Print" at bounding box center [668, 288] width 70 height 21
click at [595, 288] on link "Dismiss" at bounding box center [602, 289] width 25 height 10
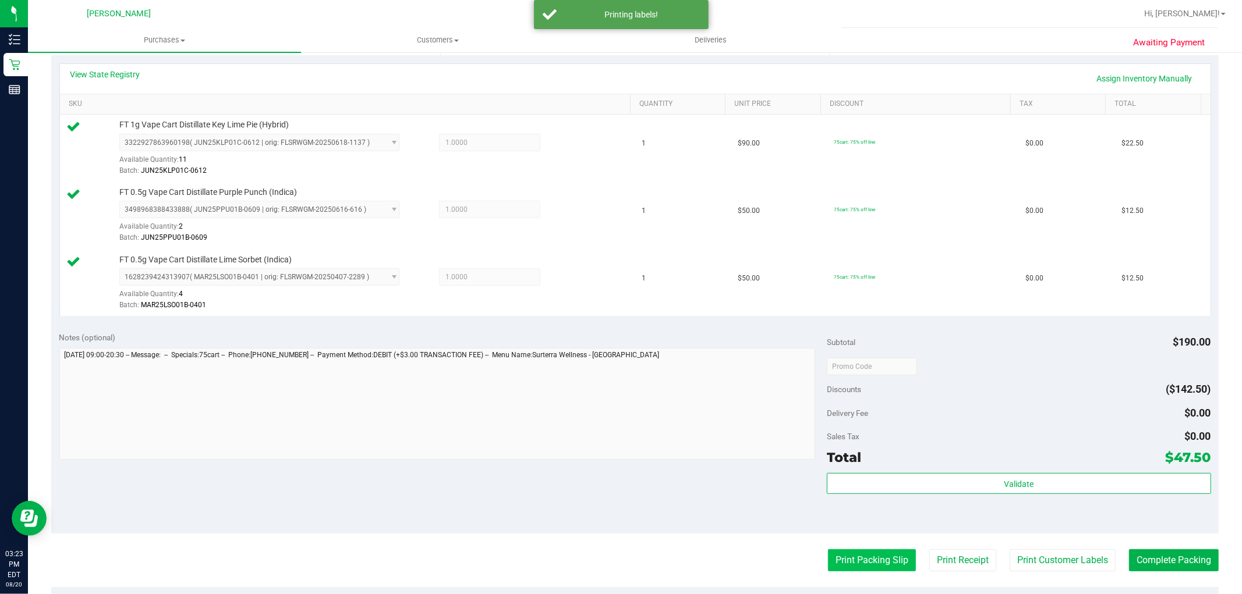
click at [870, 566] on button "Print Packing Slip" at bounding box center [872, 560] width 88 height 22
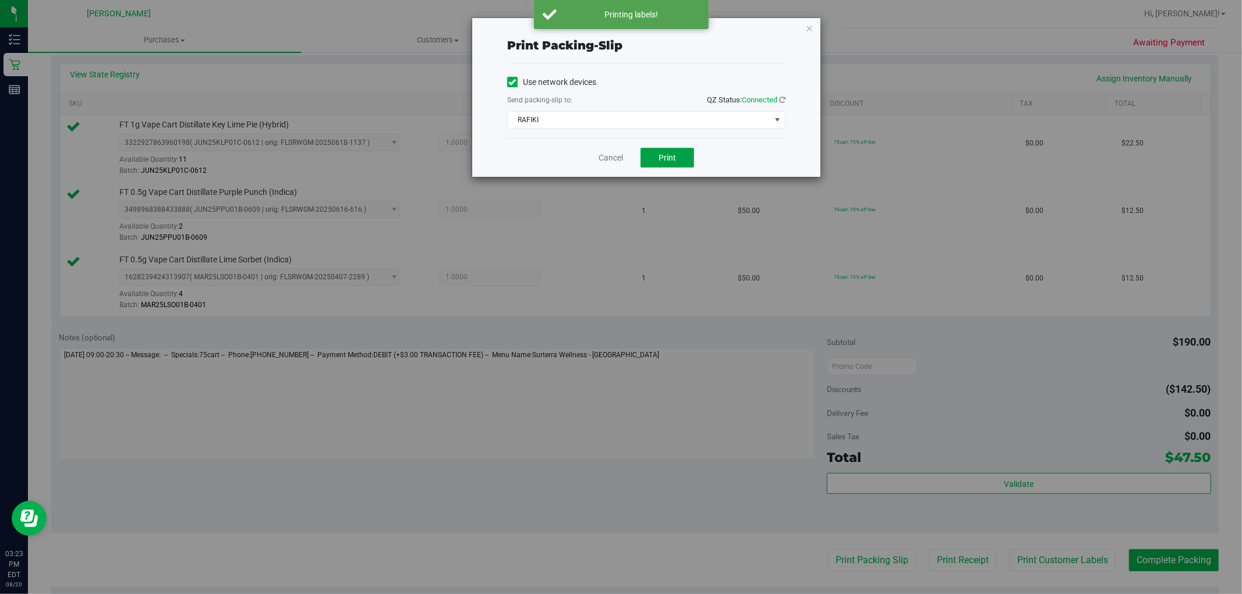
click at [667, 158] on span "Print" at bounding box center [666, 157] width 17 height 9
click at [613, 154] on link "Cancel" at bounding box center [610, 158] width 24 height 12
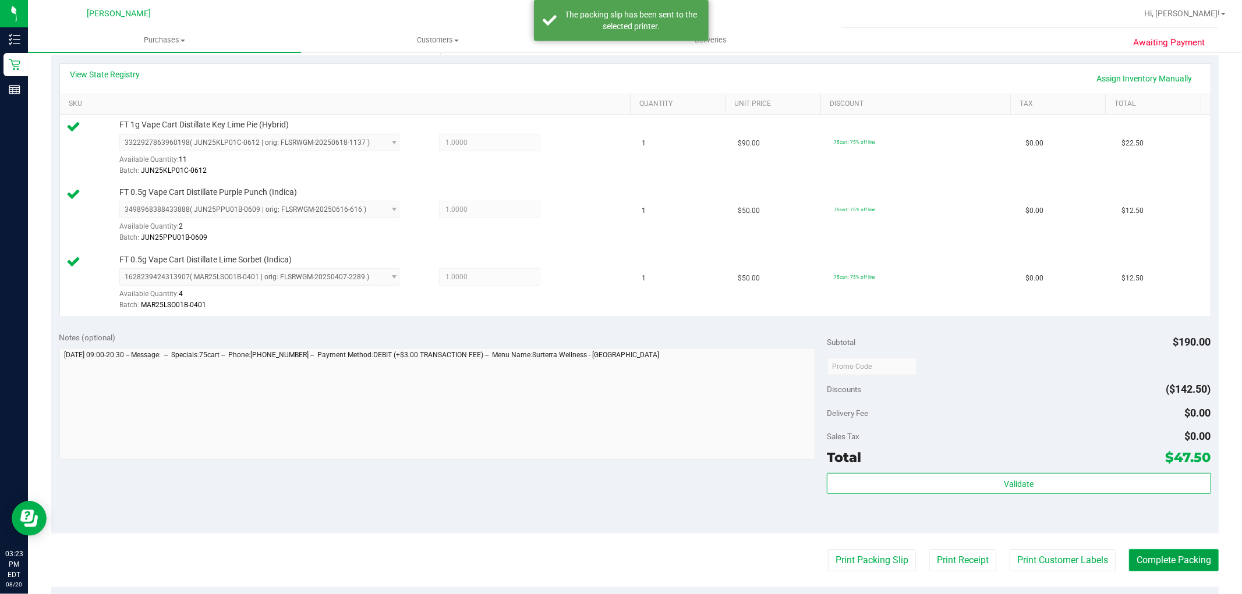
click at [1130, 554] on button "Complete Packing" at bounding box center [1174, 560] width 90 height 22
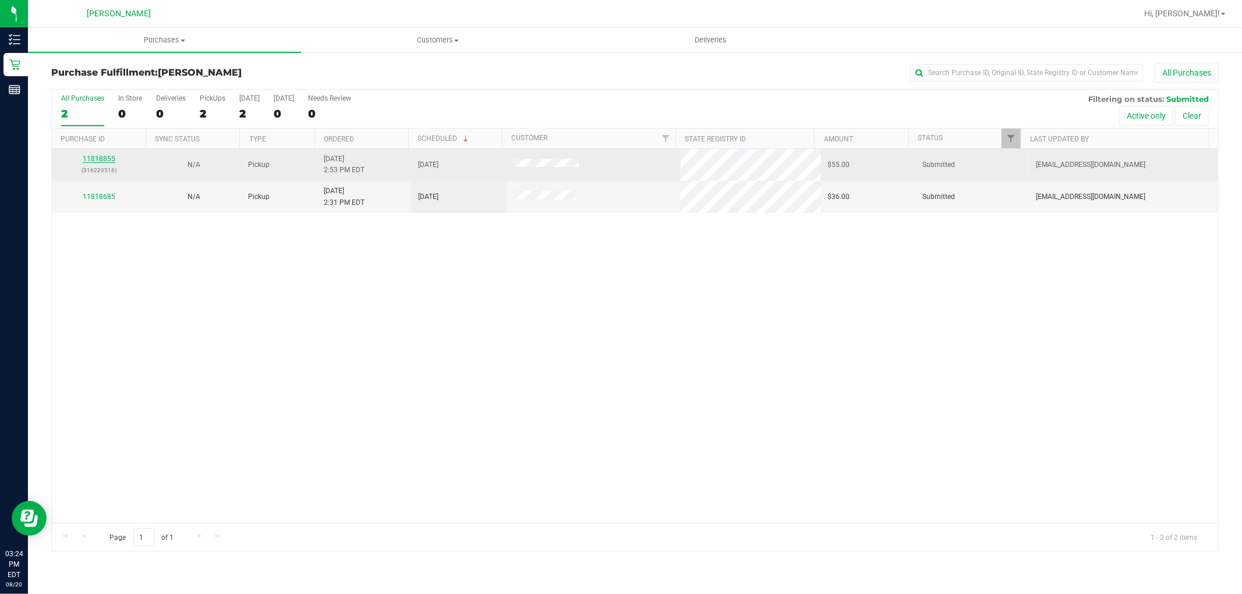
click at [98, 159] on link "11818855" at bounding box center [99, 159] width 33 height 8
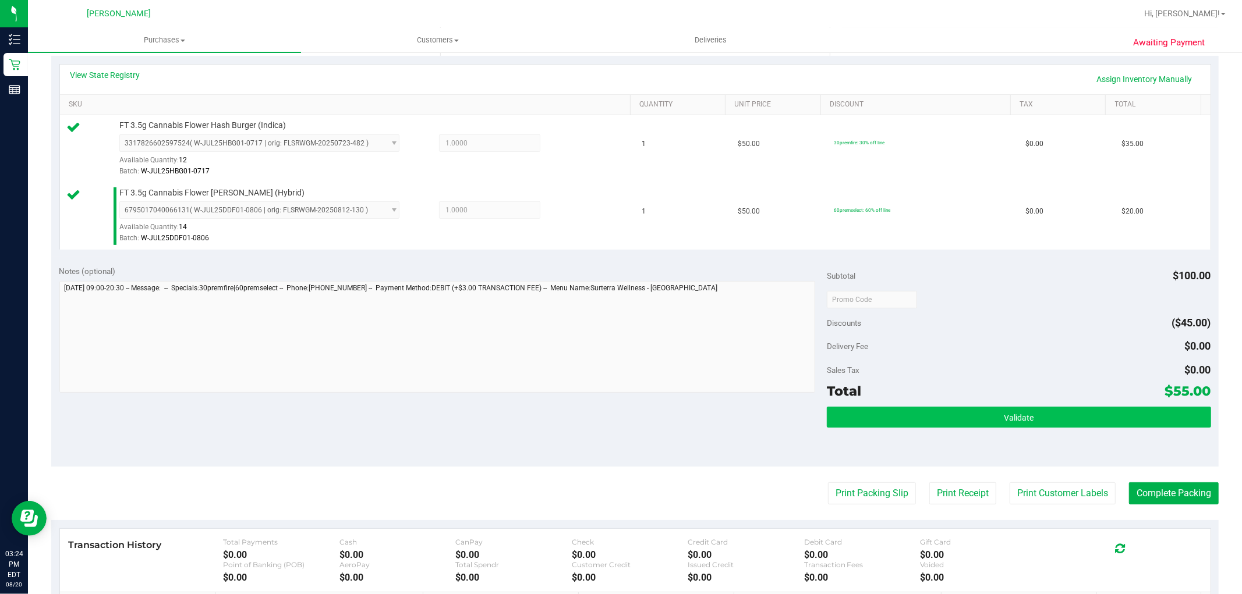
scroll to position [258, 0]
click at [944, 423] on button "Validate" at bounding box center [1019, 416] width 384 height 21
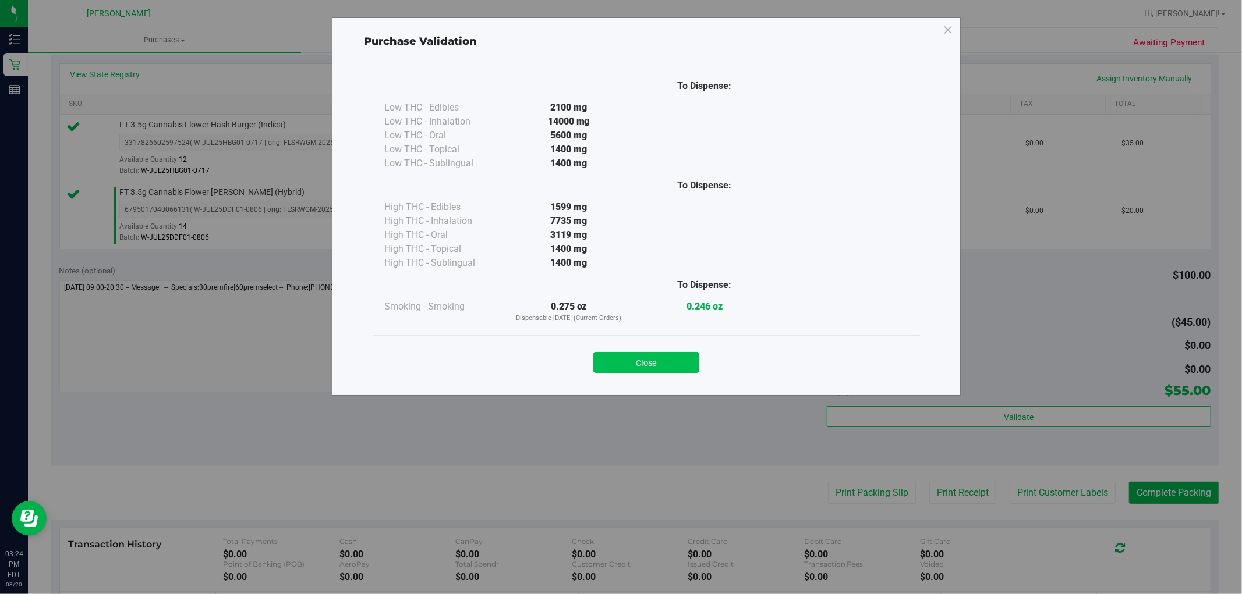
click at [668, 358] on button "Close" at bounding box center [646, 362] width 106 height 21
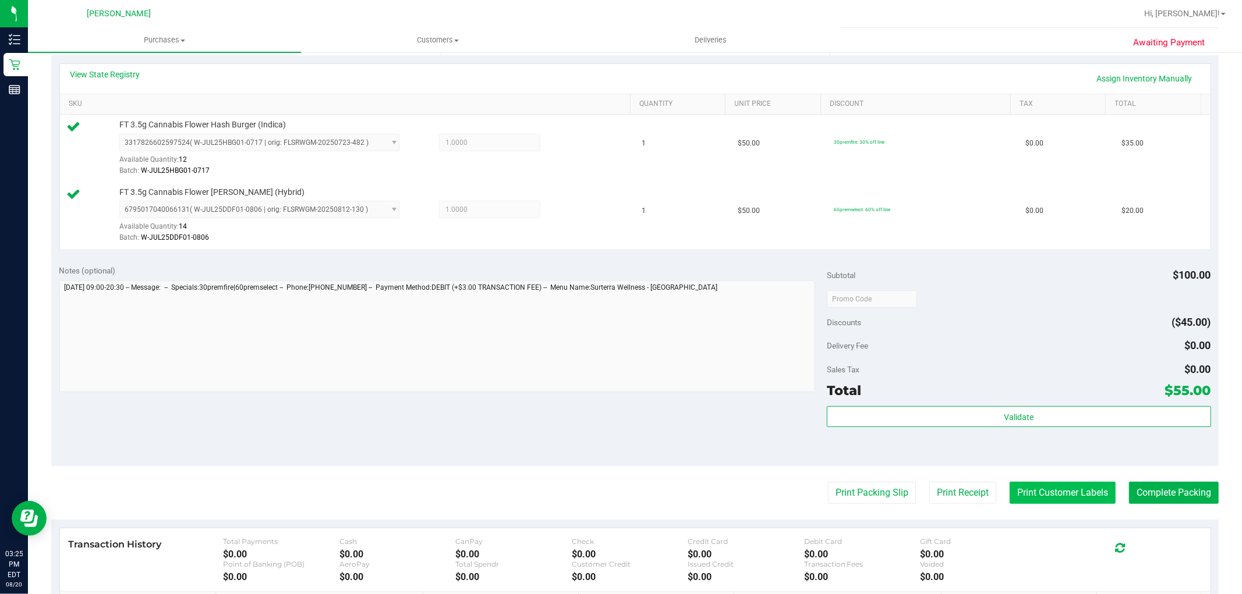
click at [1026, 498] on button "Print Customer Labels" at bounding box center [1062, 493] width 106 height 22
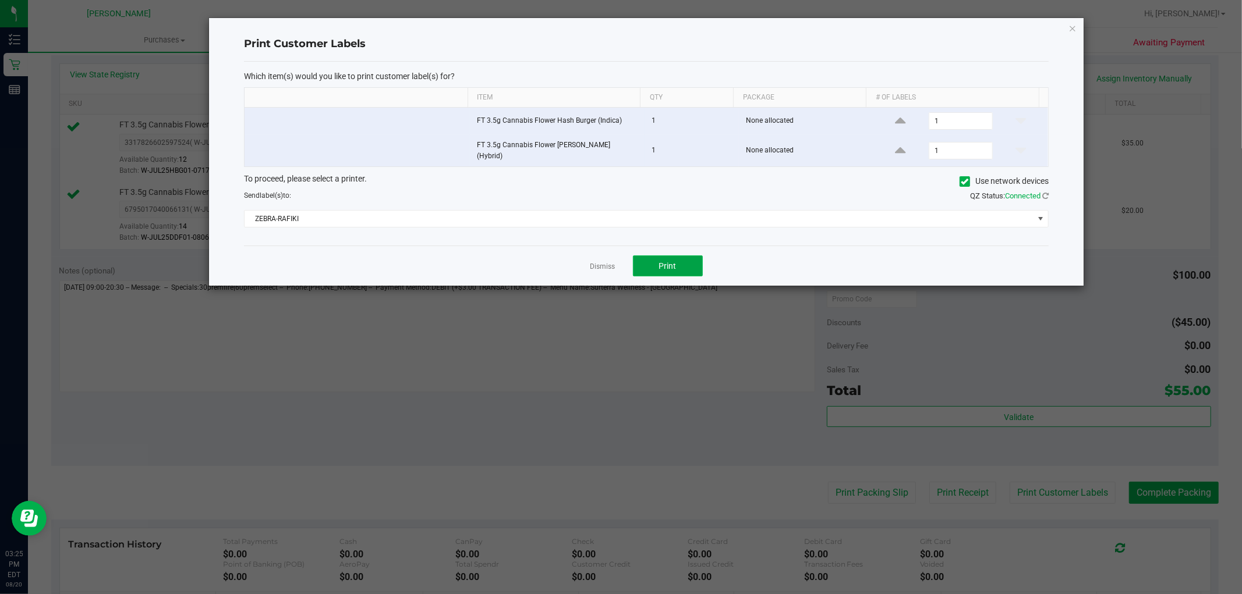
click at [687, 263] on button "Print" at bounding box center [668, 266] width 70 height 21
click at [602, 263] on link "Dismiss" at bounding box center [602, 267] width 25 height 10
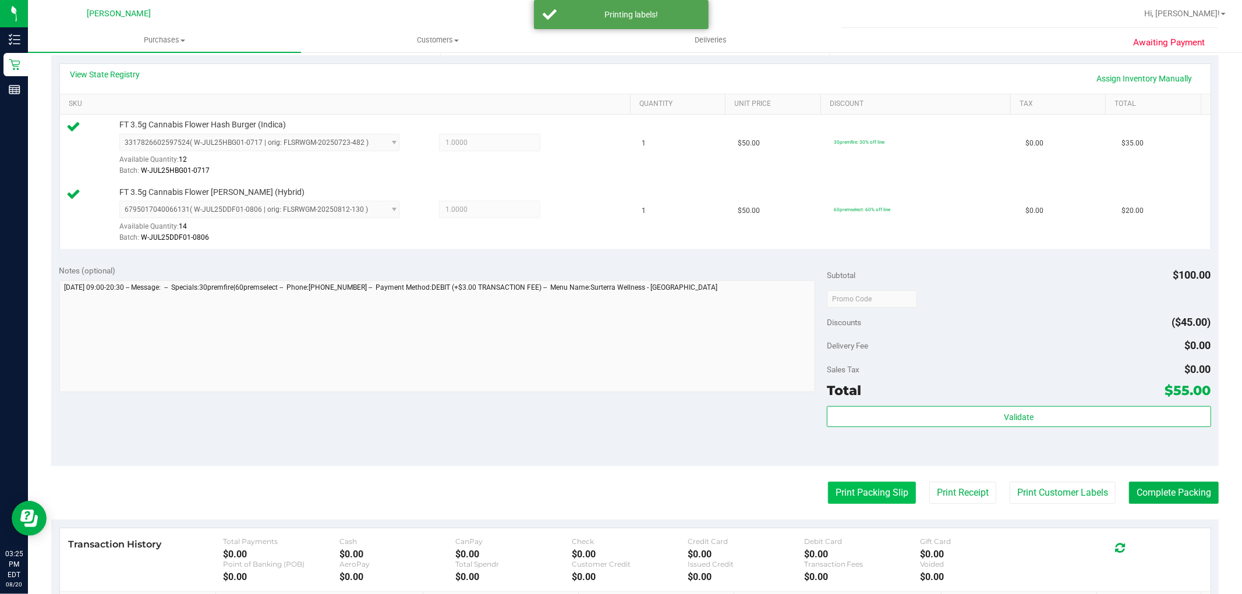
click at [853, 496] on button "Print Packing Slip" at bounding box center [872, 493] width 88 height 22
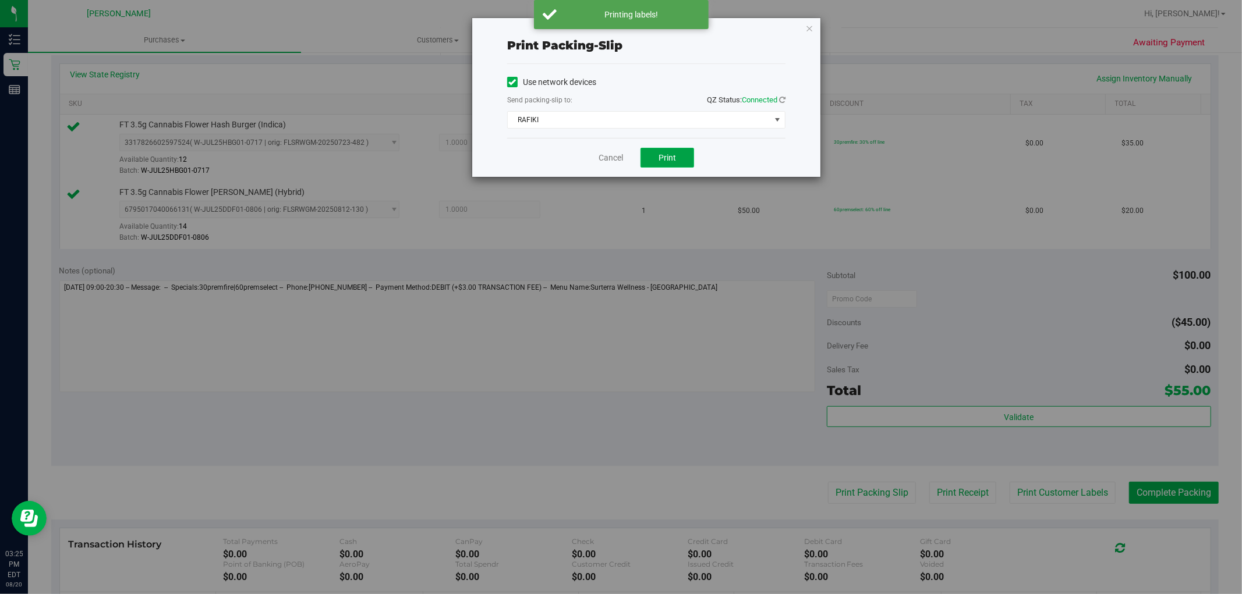
click at [667, 159] on span "Print" at bounding box center [666, 157] width 17 height 9
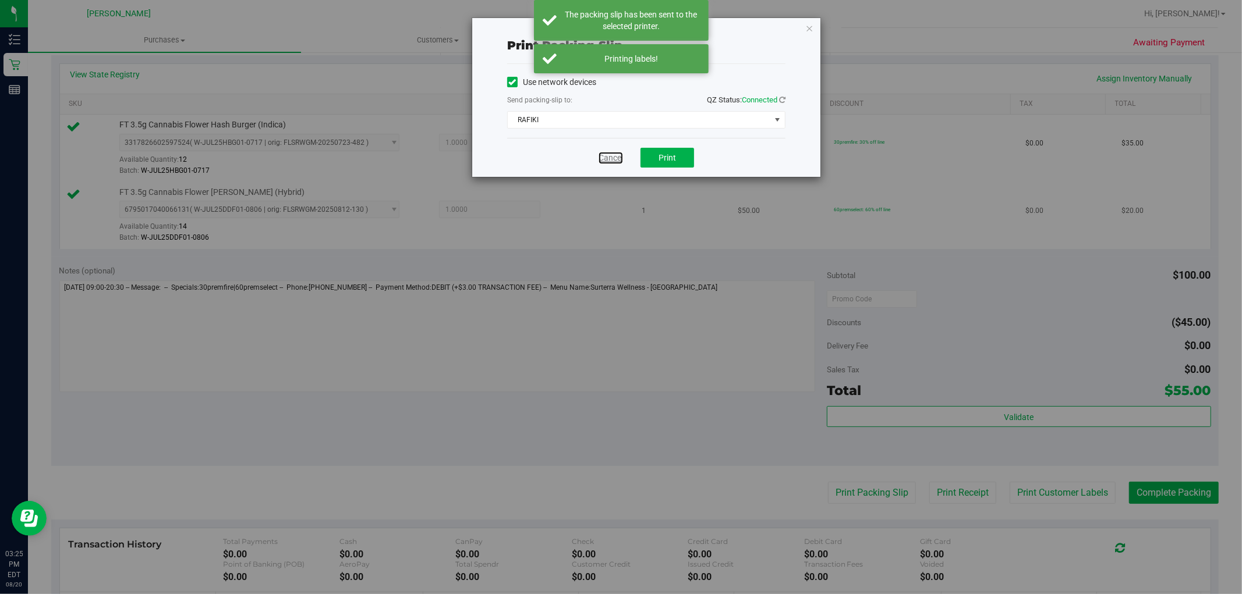
drag, startPoint x: 614, startPoint y: 161, endPoint x: 716, endPoint y: 229, distance: 123.3
click at [614, 160] on link "Cancel" at bounding box center [610, 158] width 24 height 12
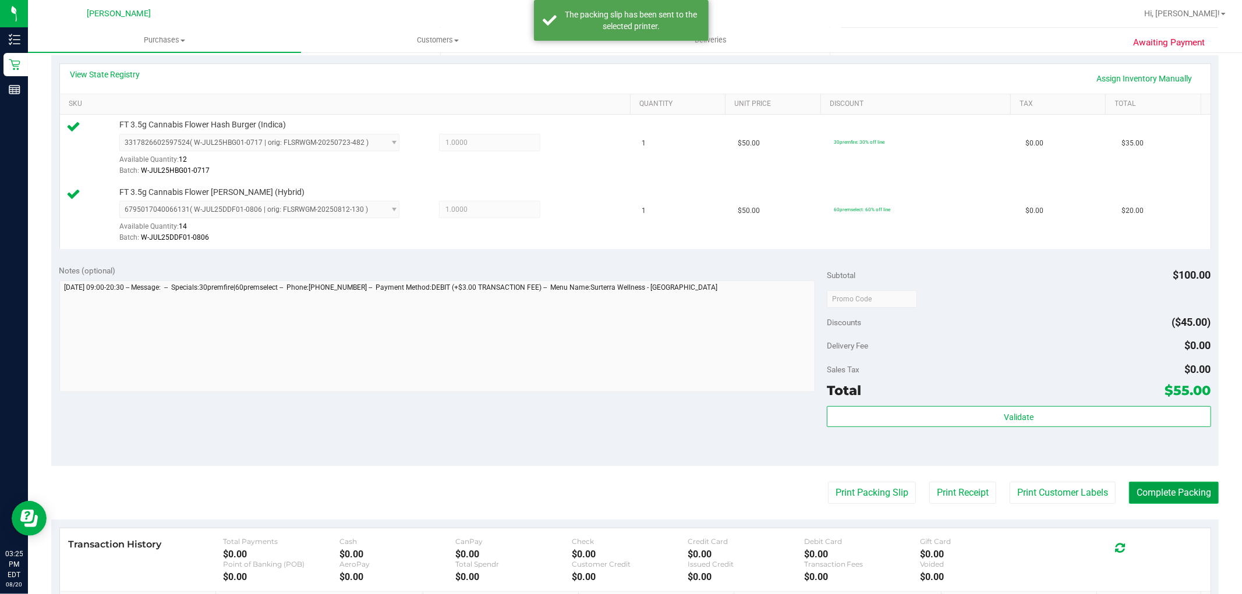
click at [1176, 497] on button "Complete Packing" at bounding box center [1174, 493] width 90 height 22
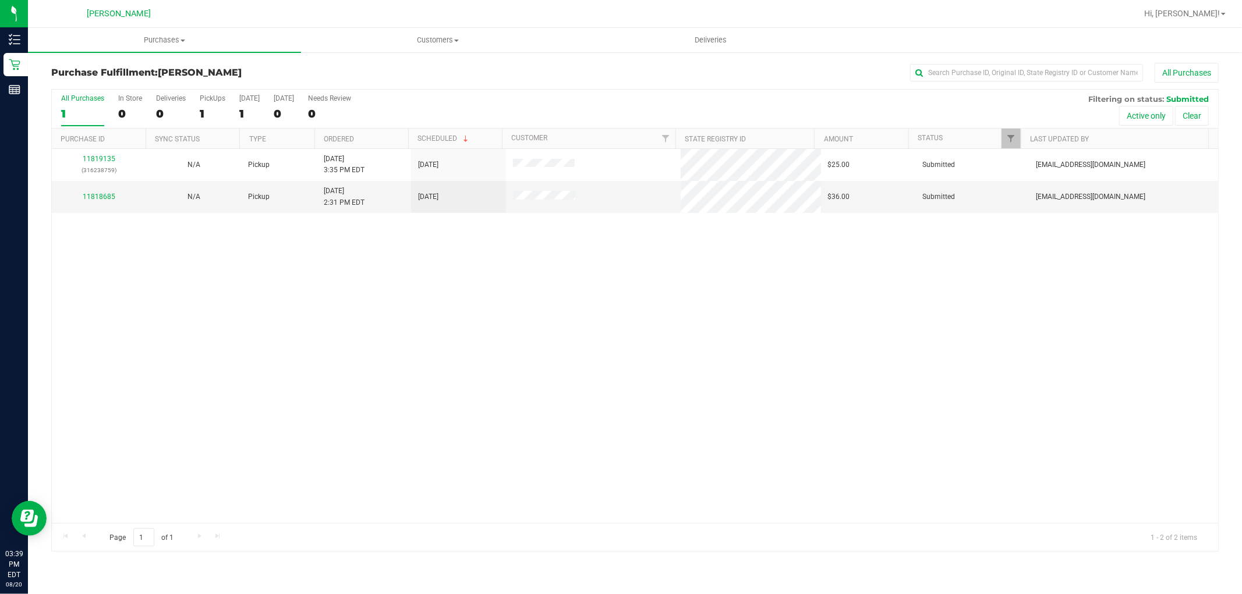
click at [580, 351] on div "11819135 (316238759) N/A Pickup [DATE] 3:35 PM EDT 8/20/2025 $25.00 Submitted […" at bounding box center [635, 336] width 1166 height 374
drag, startPoint x: 776, startPoint y: 330, endPoint x: 776, endPoint y: 313, distance: 16.9
click at [778, 315] on div "11819135 (316238759) N/A Pickup [DATE] 3:35 PM EDT 8/20/2025 $25.00 Submitted […" at bounding box center [635, 336] width 1166 height 374
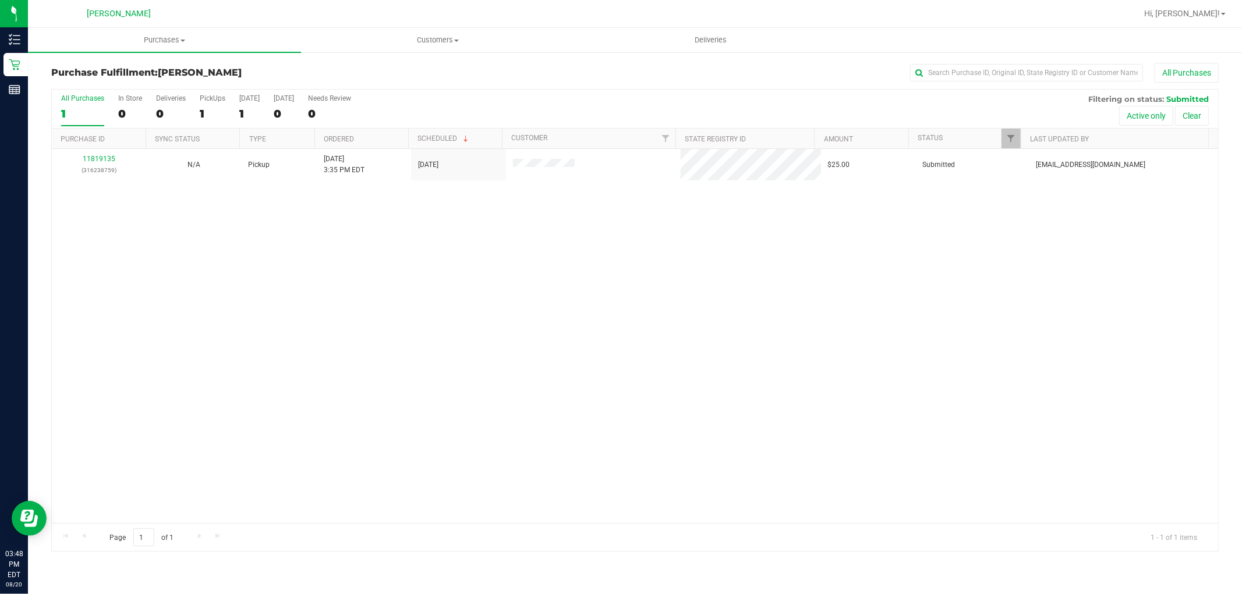
drag, startPoint x: 588, startPoint y: 420, endPoint x: 587, endPoint y: 408, distance: 11.7
click at [588, 416] on div "11819135 (316238759) N/A Pickup [DATE] 3:35 PM EDT 8/20/2025 $25.00 Submitted […" at bounding box center [635, 336] width 1166 height 374
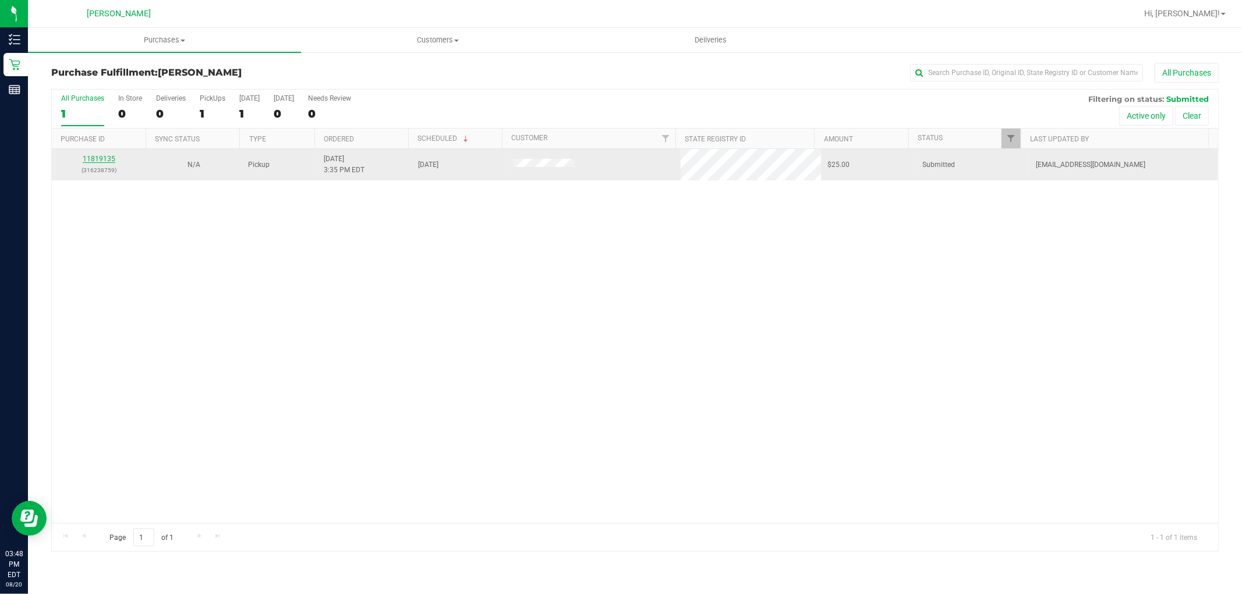
click at [104, 156] on link "11819135" at bounding box center [99, 159] width 33 height 8
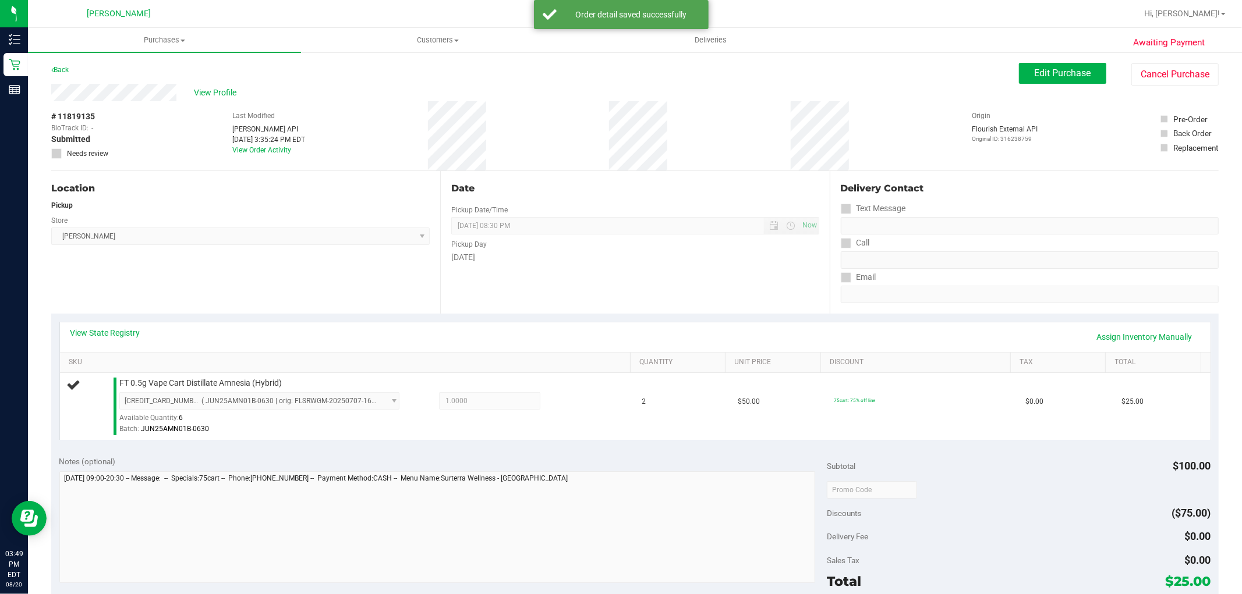
scroll to position [323, 0]
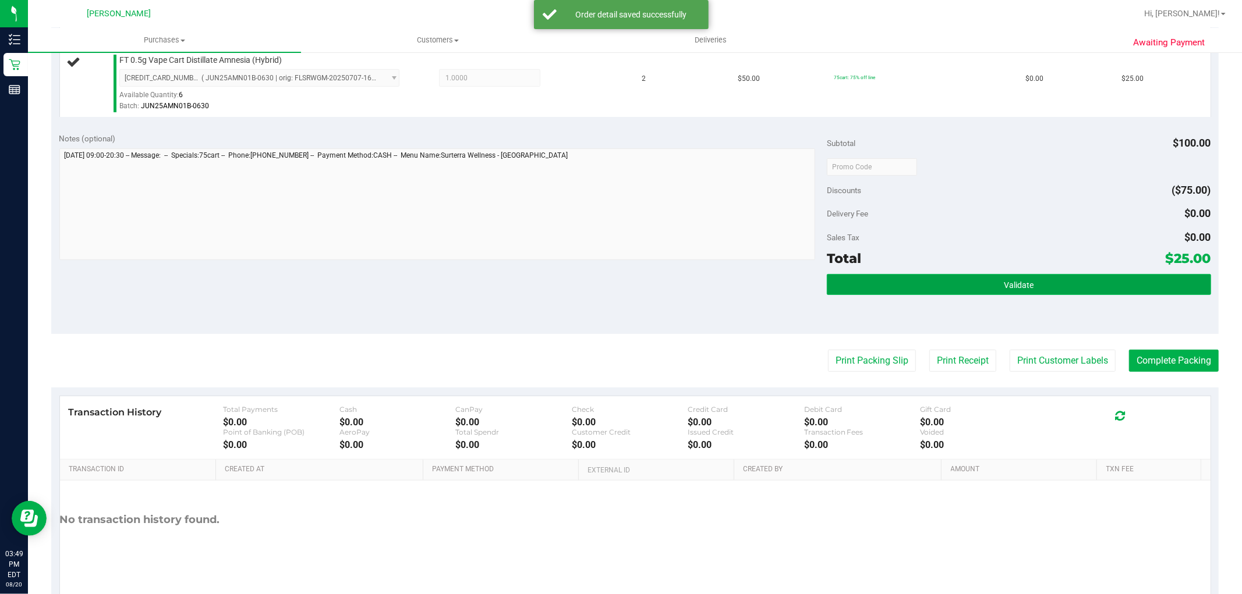
click at [877, 289] on button "Validate" at bounding box center [1019, 284] width 384 height 21
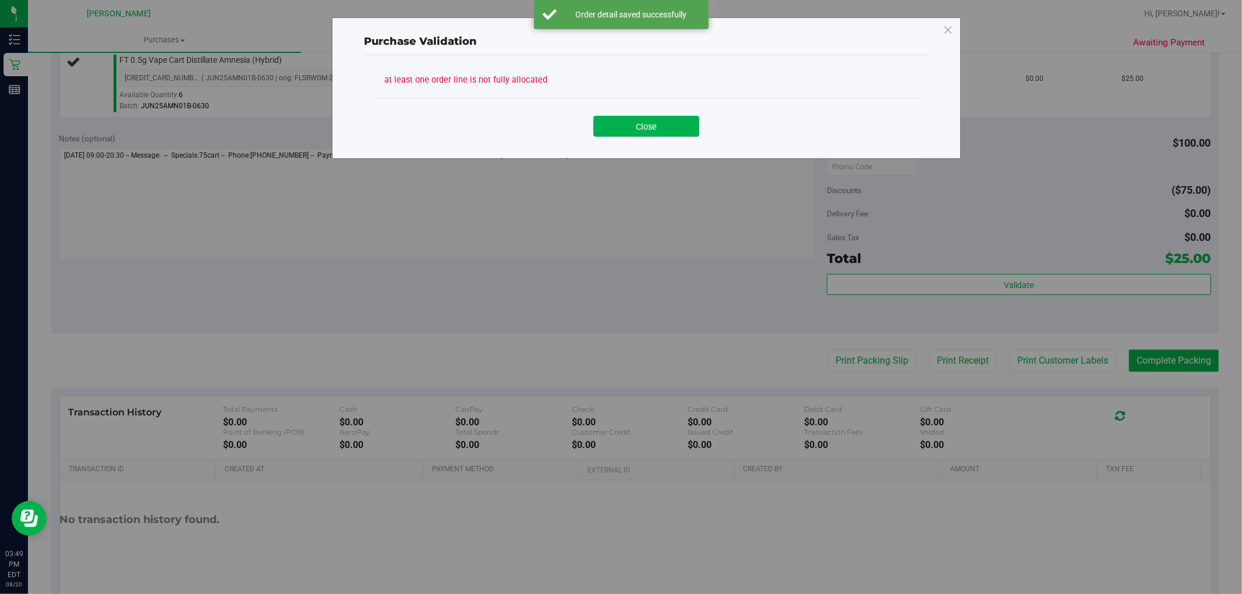
click at [659, 139] on div "Close" at bounding box center [646, 121] width 547 height 47
click at [655, 125] on button "Close" at bounding box center [646, 126] width 106 height 21
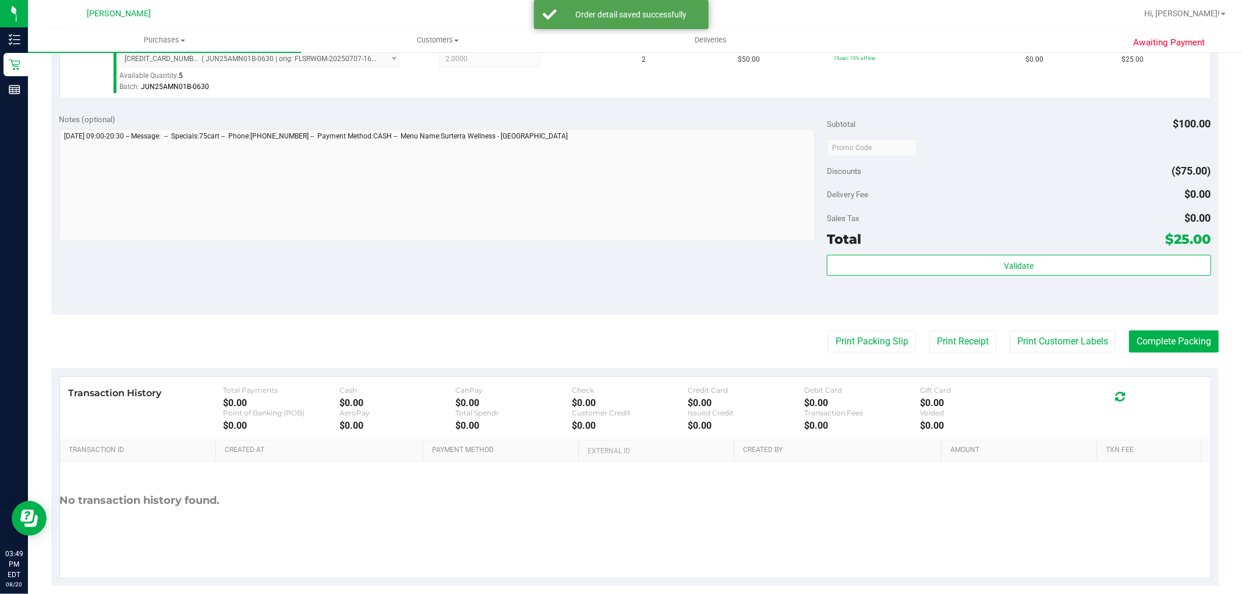
scroll to position [358, 0]
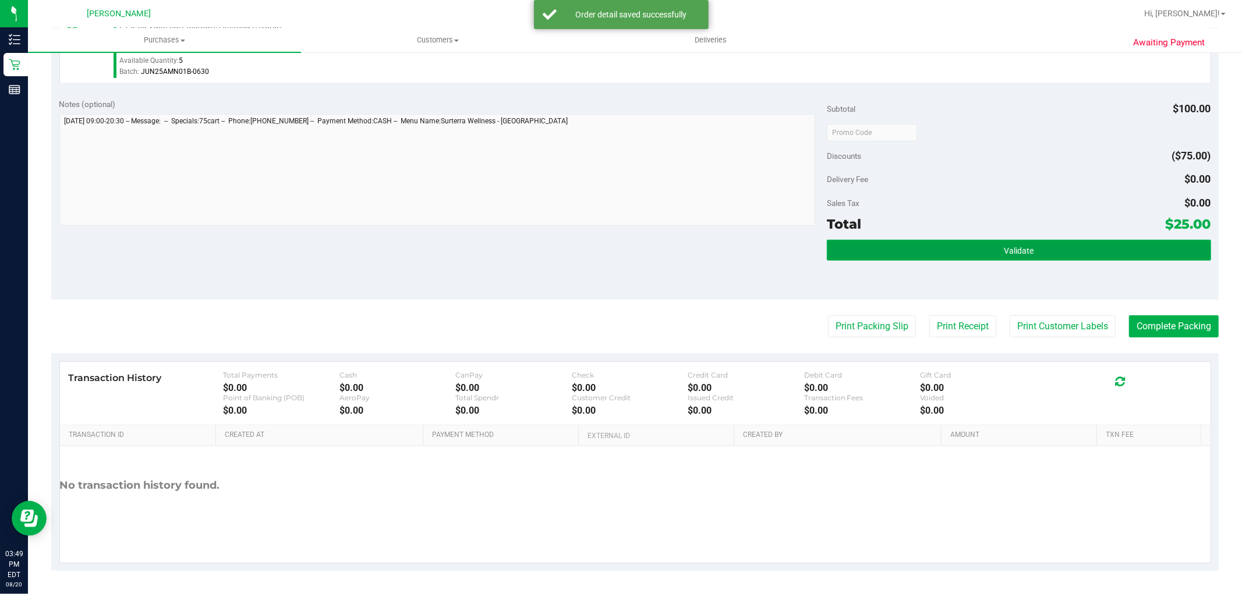
click at [860, 244] on button "Validate" at bounding box center [1019, 250] width 384 height 21
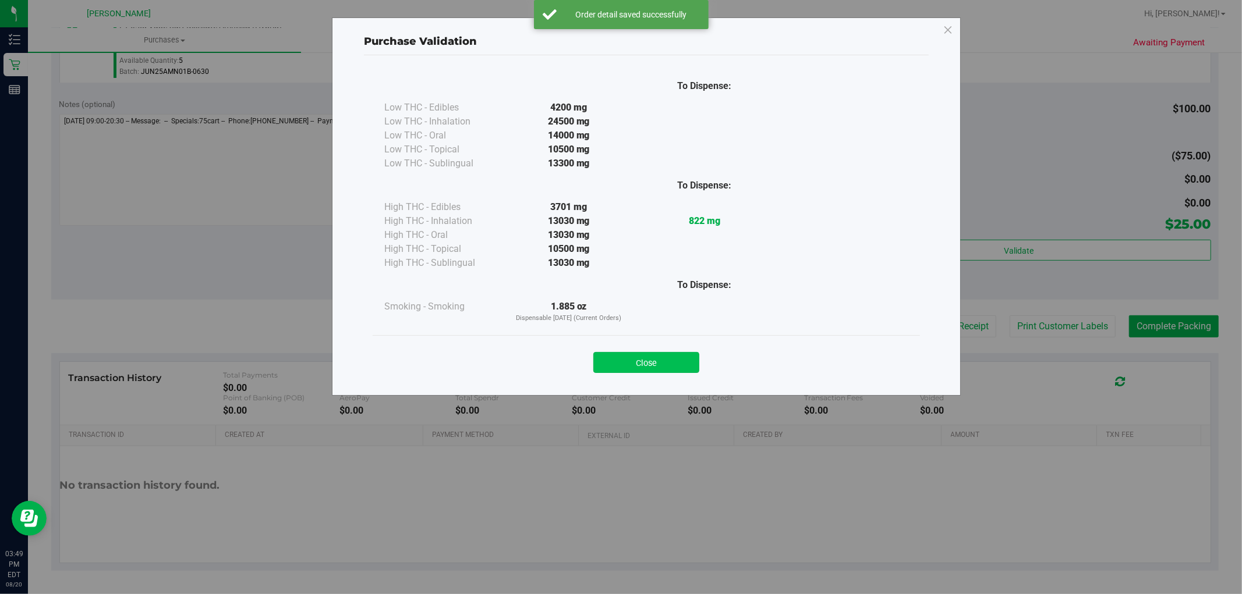
click at [662, 371] on button "Close" at bounding box center [646, 362] width 106 height 21
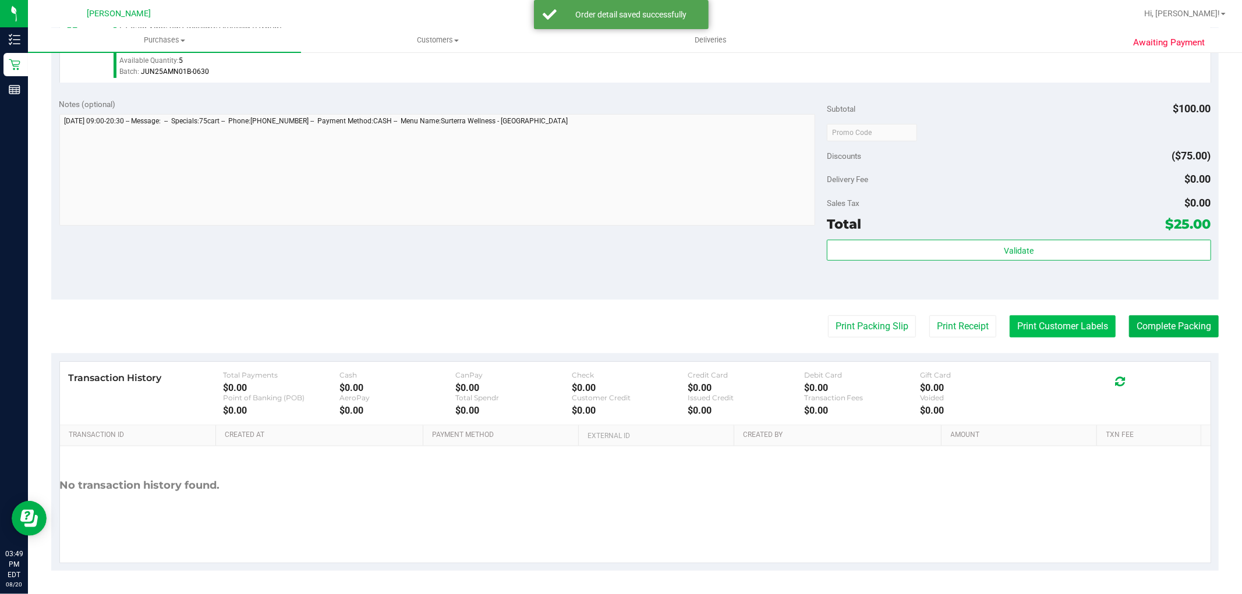
click at [1029, 327] on button "Print Customer Labels" at bounding box center [1062, 326] width 106 height 22
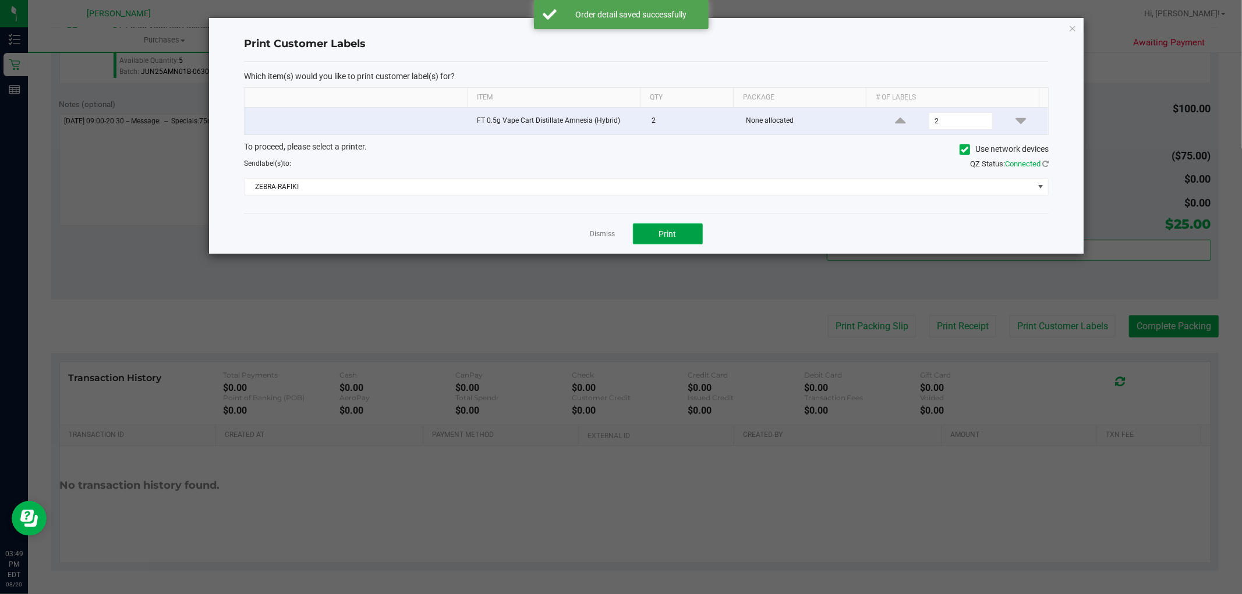
click at [660, 225] on button "Print" at bounding box center [668, 234] width 70 height 21
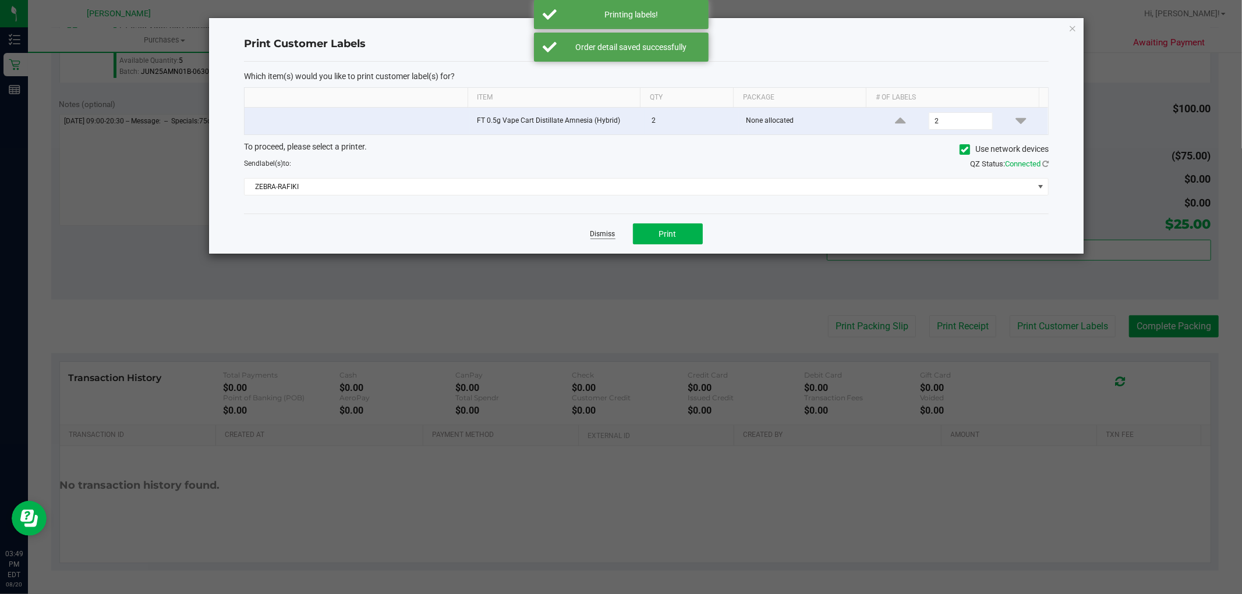
click at [607, 236] on link "Dismiss" at bounding box center [602, 234] width 25 height 10
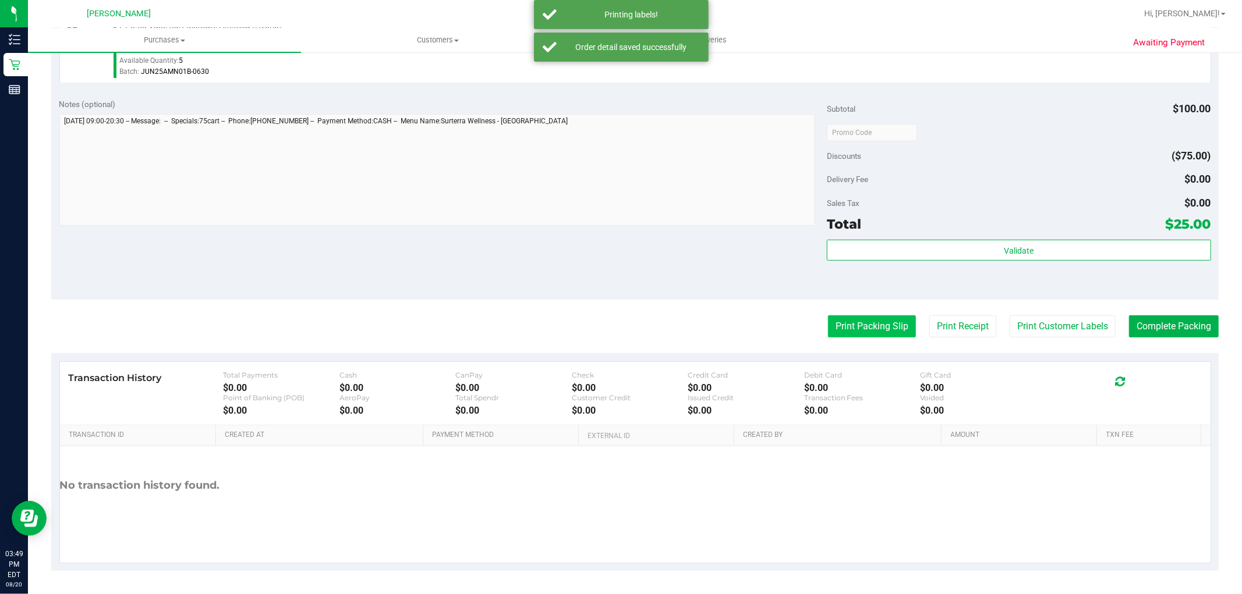
click at [871, 331] on button "Print Packing Slip" at bounding box center [872, 326] width 88 height 22
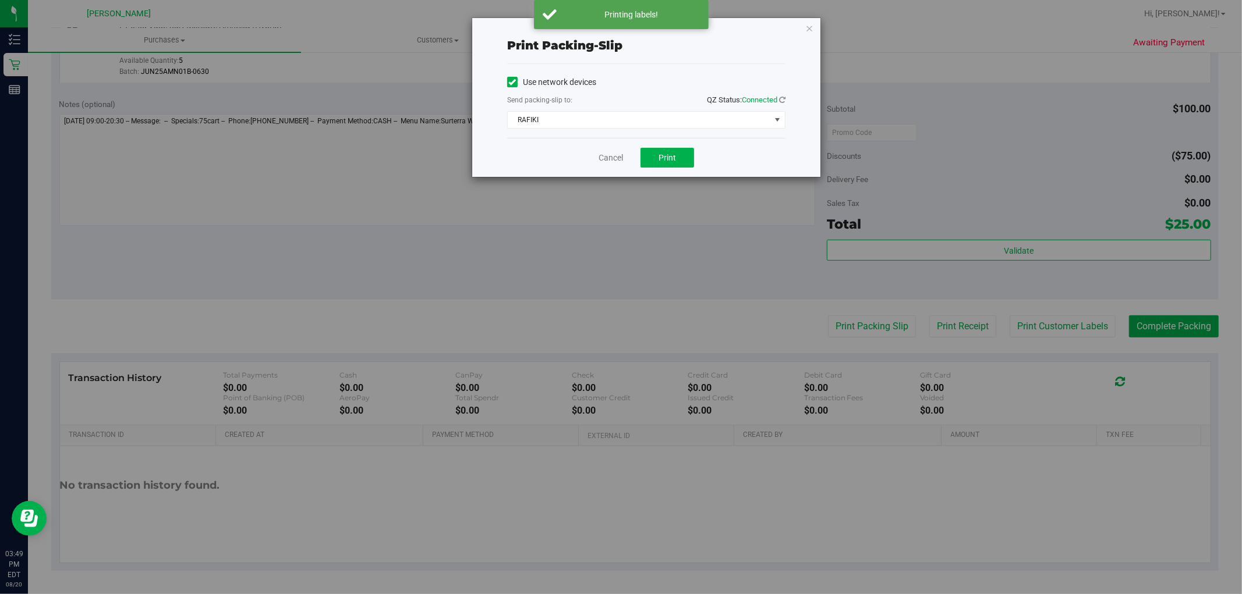
click at [636, 164] on div "Cancel Print" at bounding box center [646, 157] width 278 height 39
drag, startPoint x: 676, startPoint y: 153, endPoint x: 684, endPoint y: 153, distance: 7.6
click at [677, 154] on button "Print" at bounding box center [667, 158] width 54 height 20
click at [609, 155] on link "Cancel" at bounding box center [610, 158] width 24 height 12
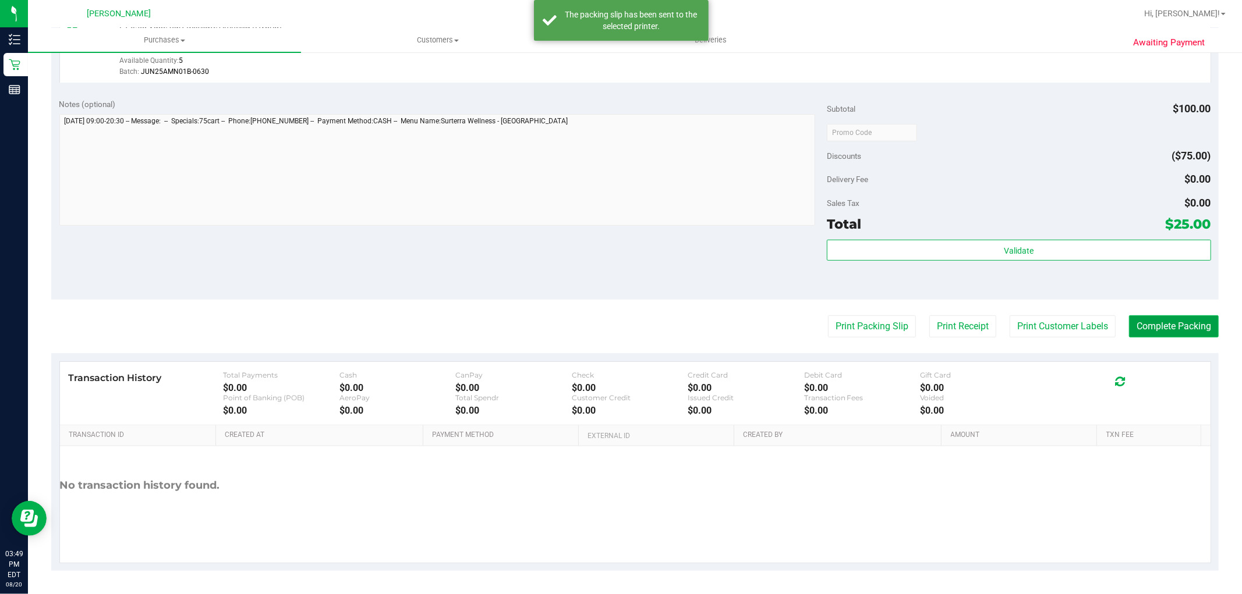
click at [1143, 332] on button "Complete Packing" at bounding box center [1174, 326] width 90 height 22
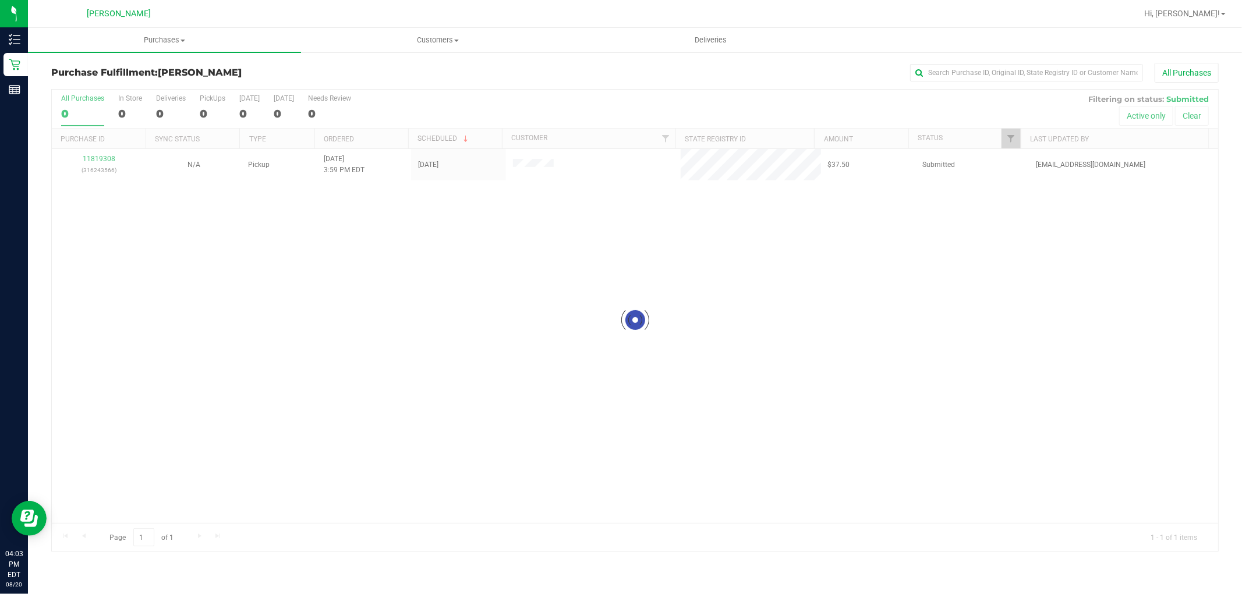
click at [461, 367] on div at bounding box center [635, 321] width 1166 height 462
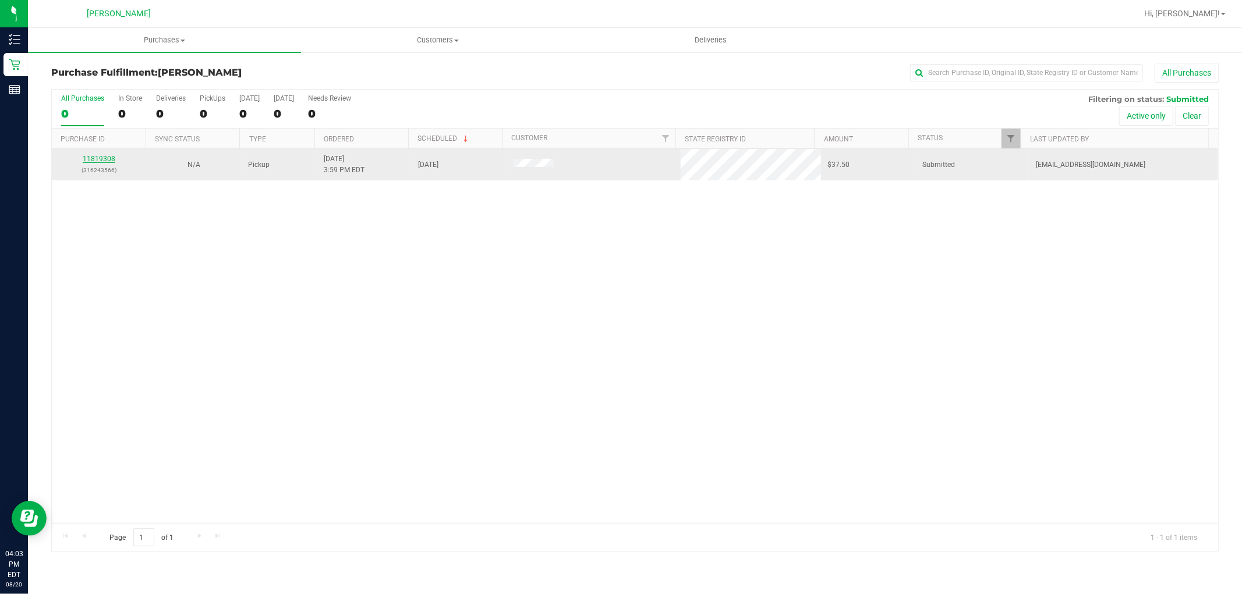
click at [100, 161] on link "11819308" at bounding box center [99, 159] width 33 height 8
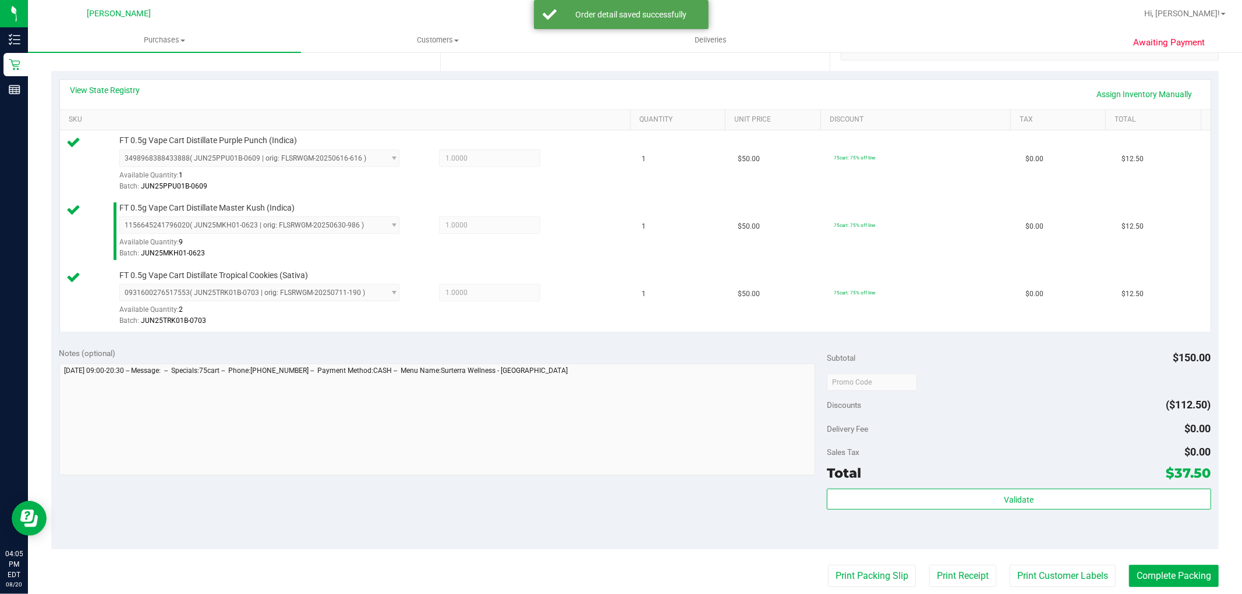
scroll to position [258, 0]
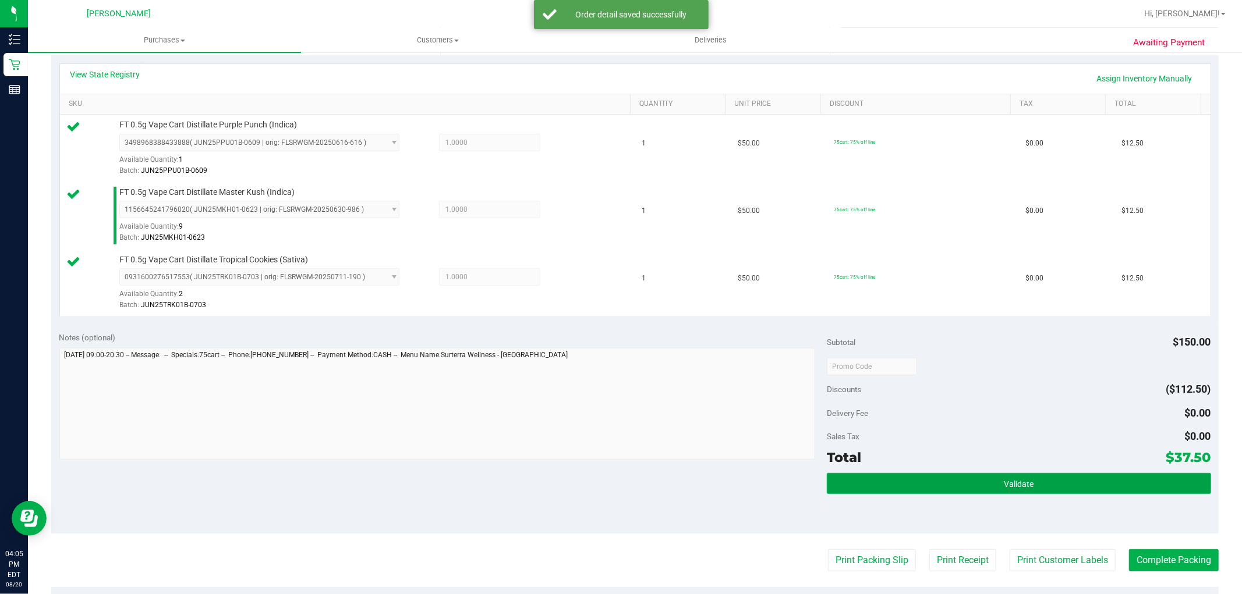
click at [955, 481] on button "Validate" at bounding box center [1019, 483] width 384 height 21
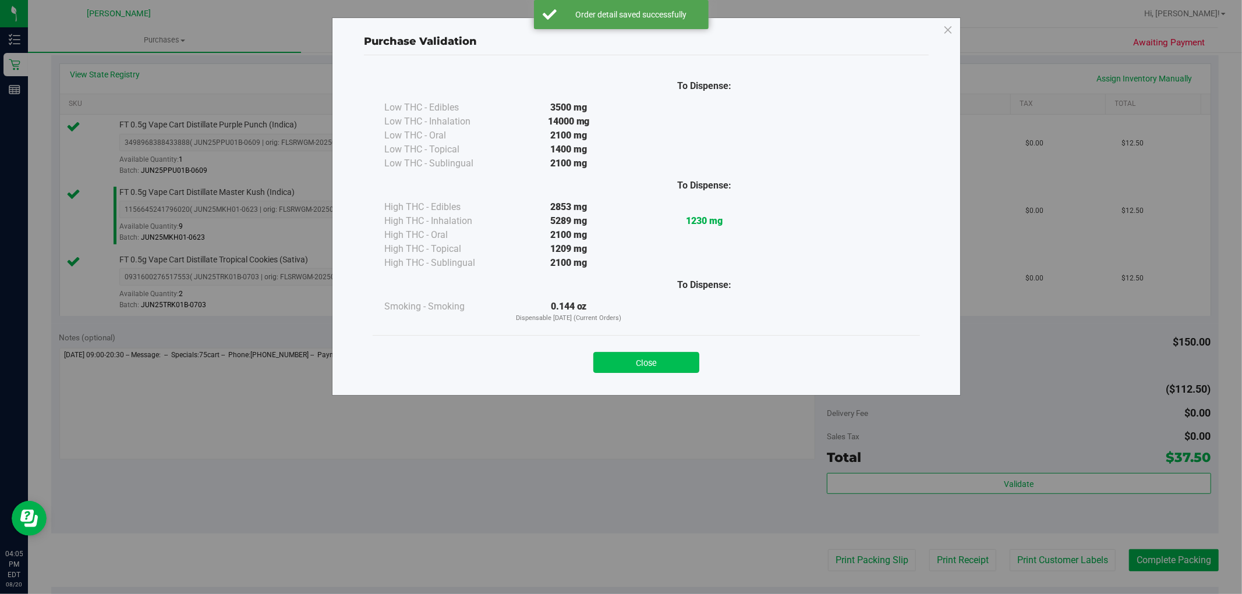
click at [676, 368] on button "Close" at bounding box center [646, 362] width 106 height 21
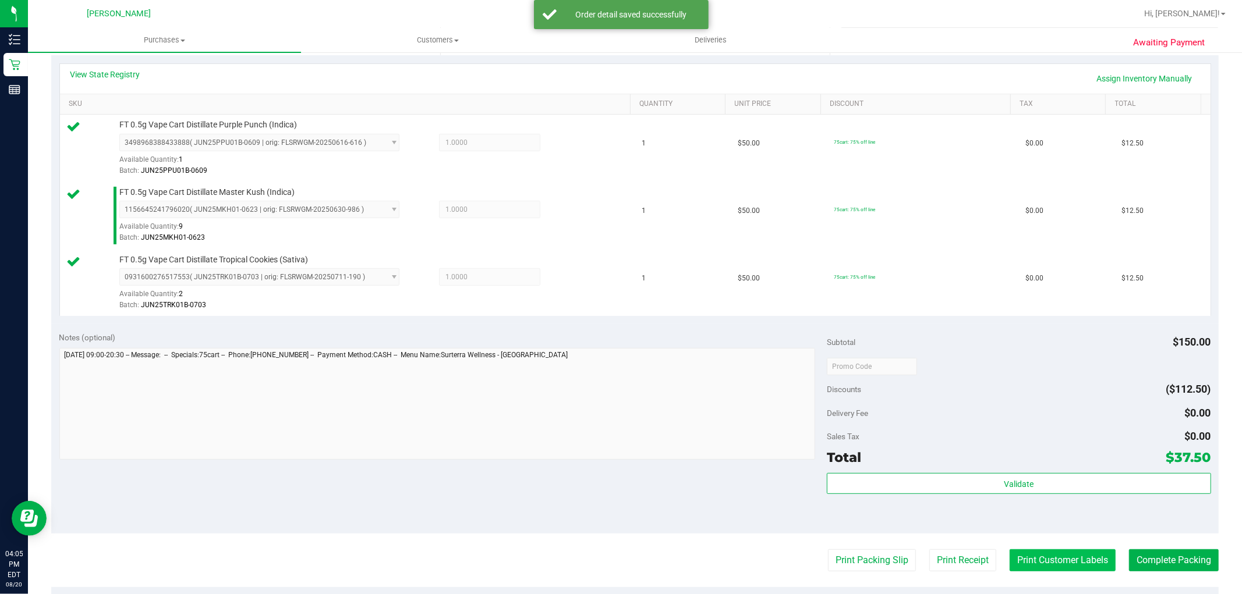
click at [1036, 554] on button "Print Customer Labels" at bounding box center [1062, 560] width 106 height 22
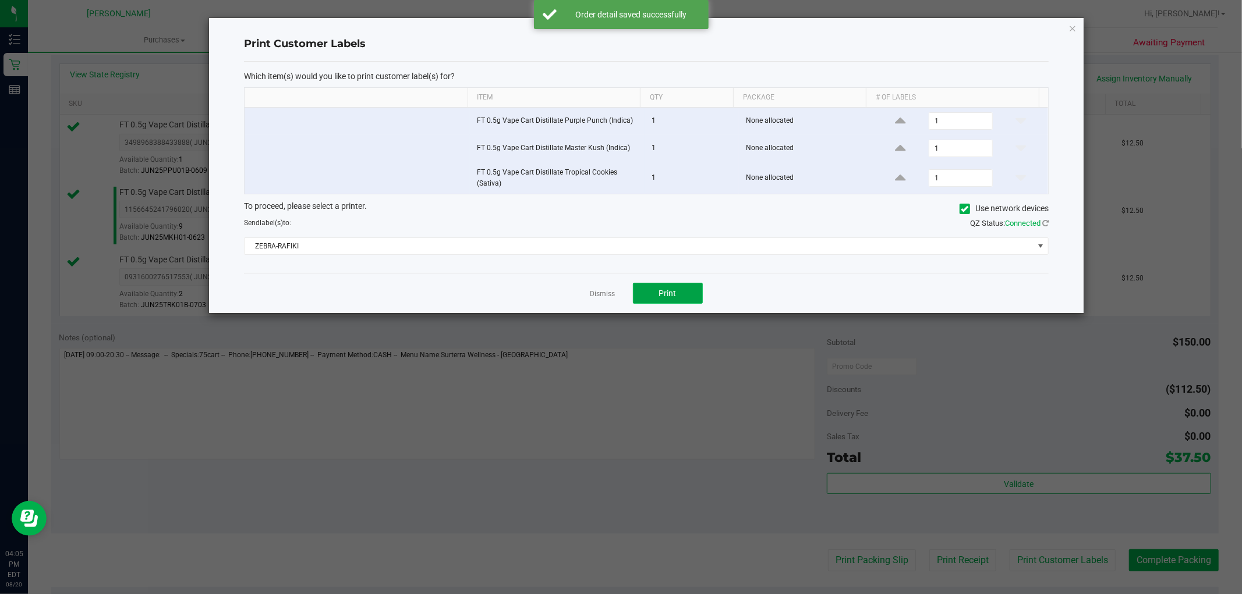
click at [684, 288] on button "Print" at bounding box center [668, 293] width 70 height 21
click at [597, 296] on link "Dismiss" at bounding box center [602, 294] width 25 height 10
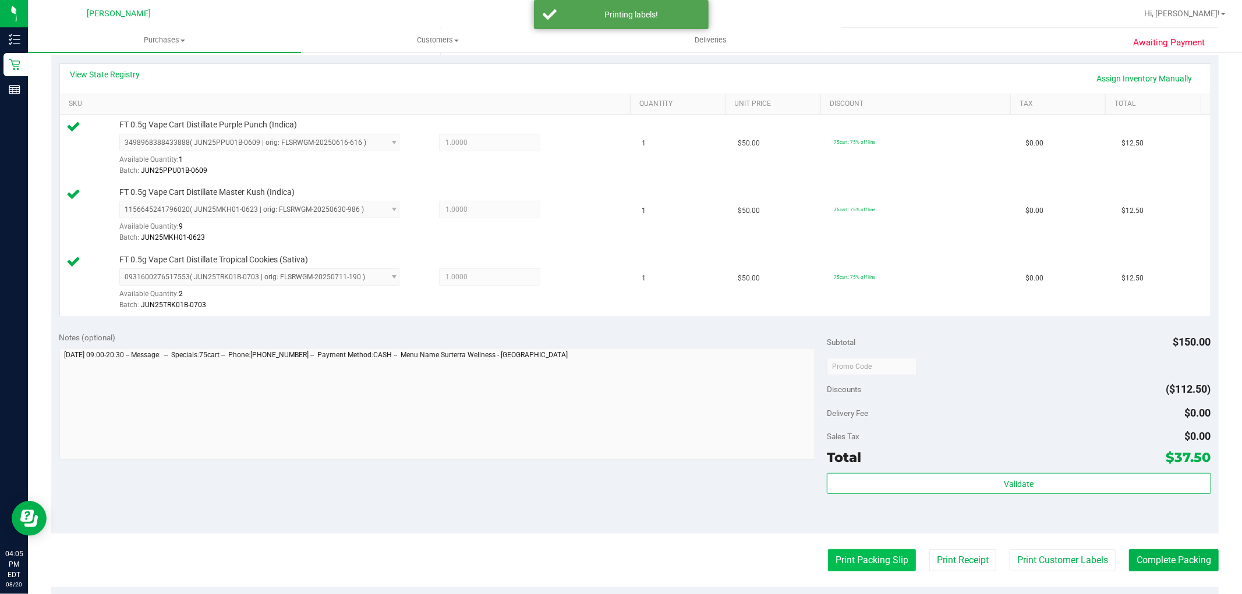
click at [889, 565] on button "Print Packing Slip" at bounding box center [872, 560] width 88 height 22
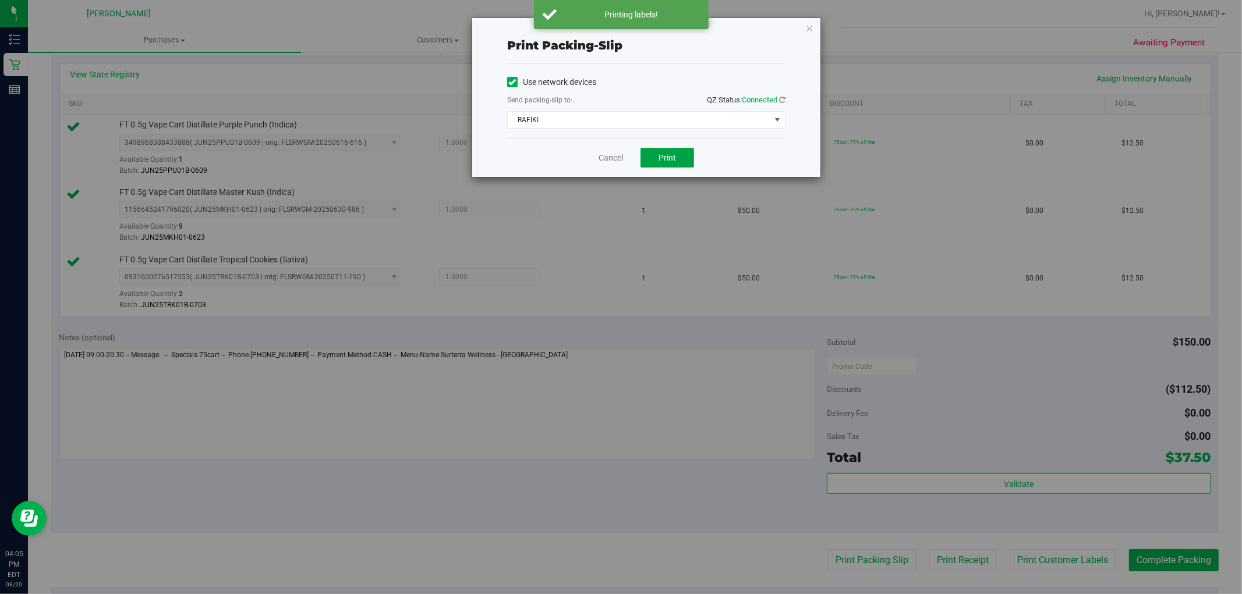
click at [669, 161] on span "Print" at bounding box center [666, 157] width 17 height 9
click at [603, 153] on link "Cancel" at bounding box center [610, 158] width 24 height 12
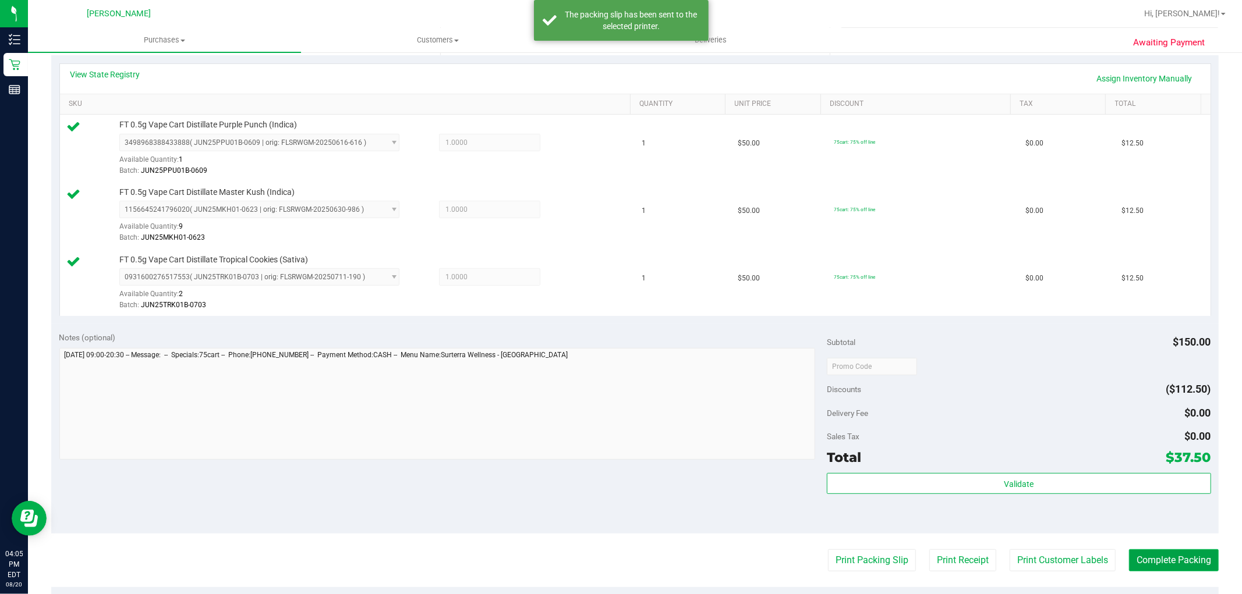
click at [1159, 559] on button "Complete Packing" at bounding box center [1174, 560] width 90 height 22
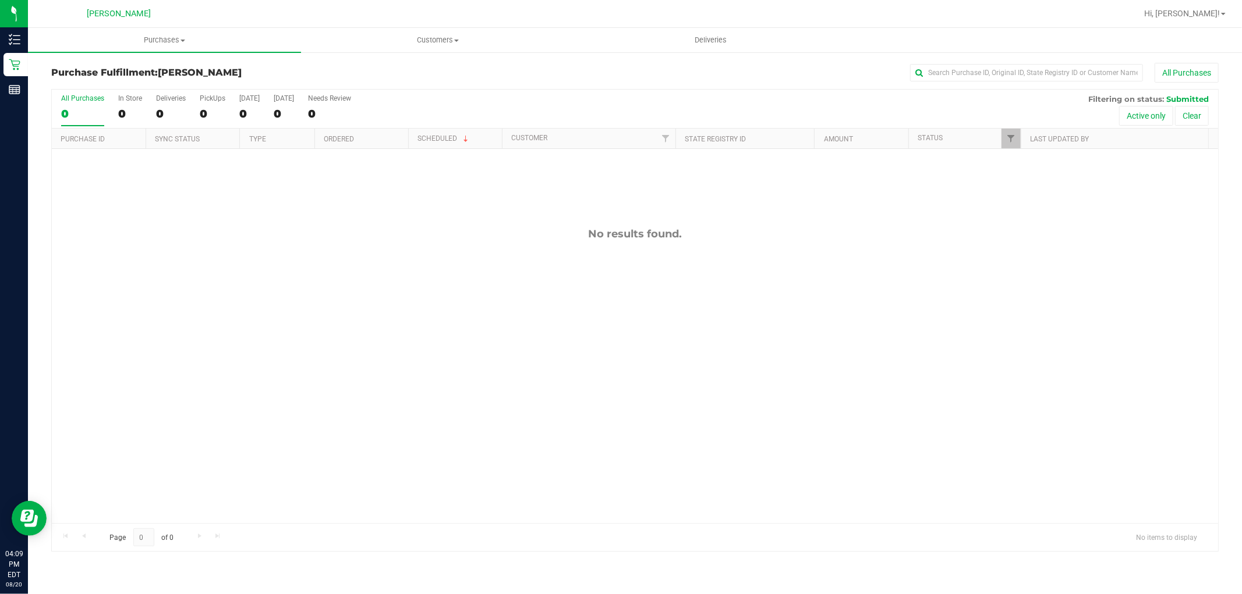
click at [531, 248] on div "No results found." at bounding box center [635, 375] width 1166 height 453
drag, startPoint x: 573, startPoint y: 320, endPoint x: 568, endPoint y: 302, distance: 19.5
click at [568, 310] on div "No results found." at bounding box center [635, 375] width 1166 height 453
